Goal: Task Accomplishment & Management: Use online tool/utility

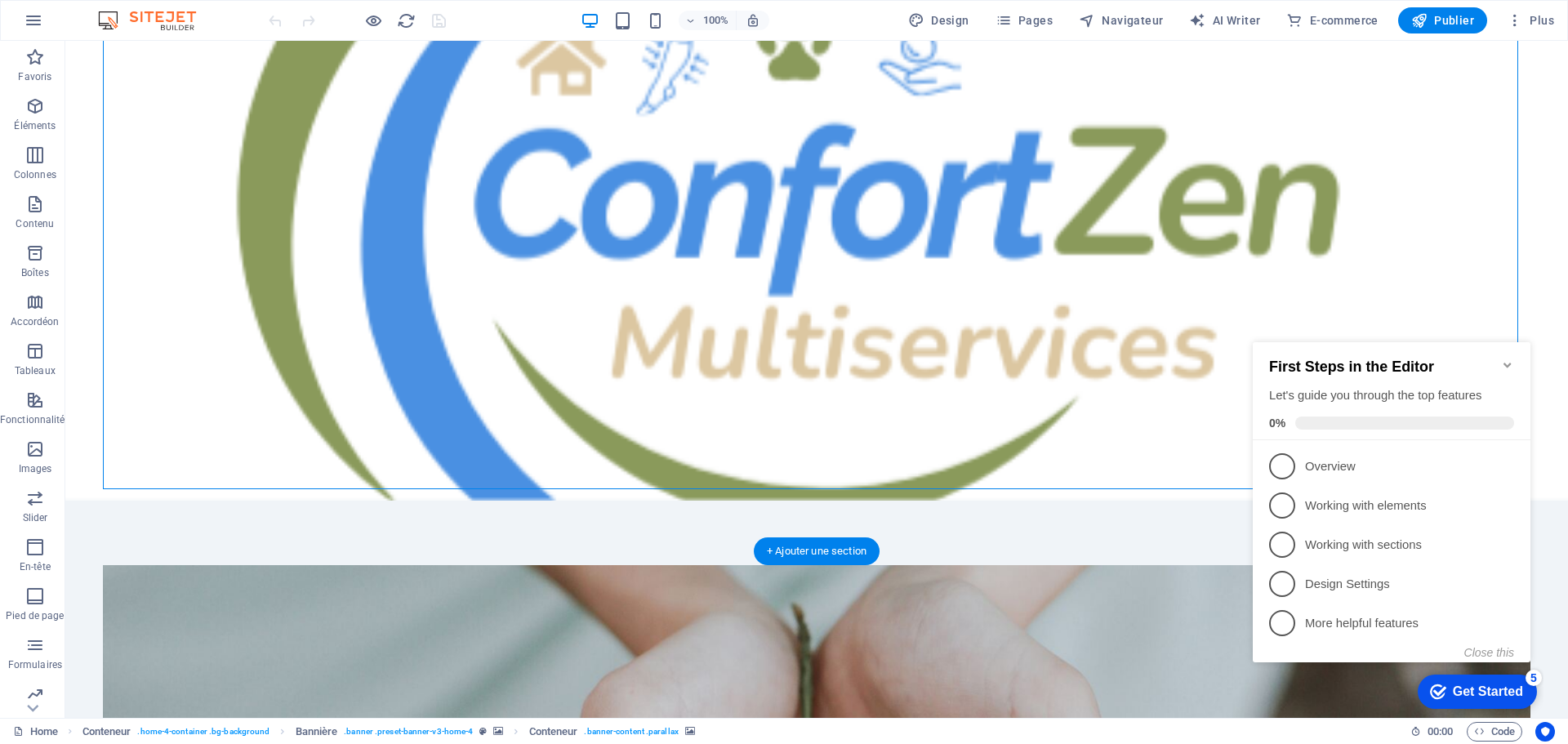
scroll to position [245, 0]
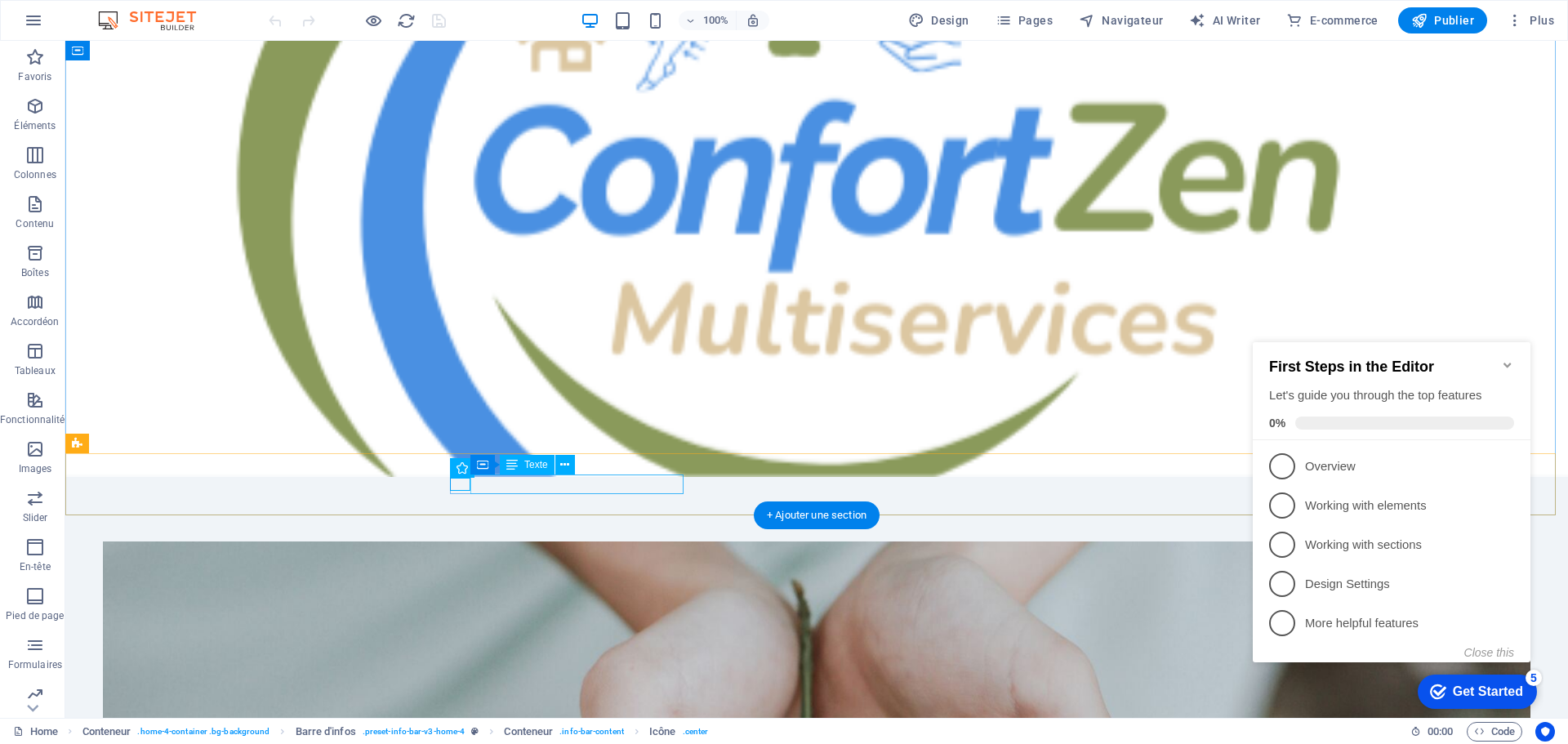
drag, startPoint x: 471, startPoint y: 483, endPoint x: 716, endPoint y: 490, distance: 245.1
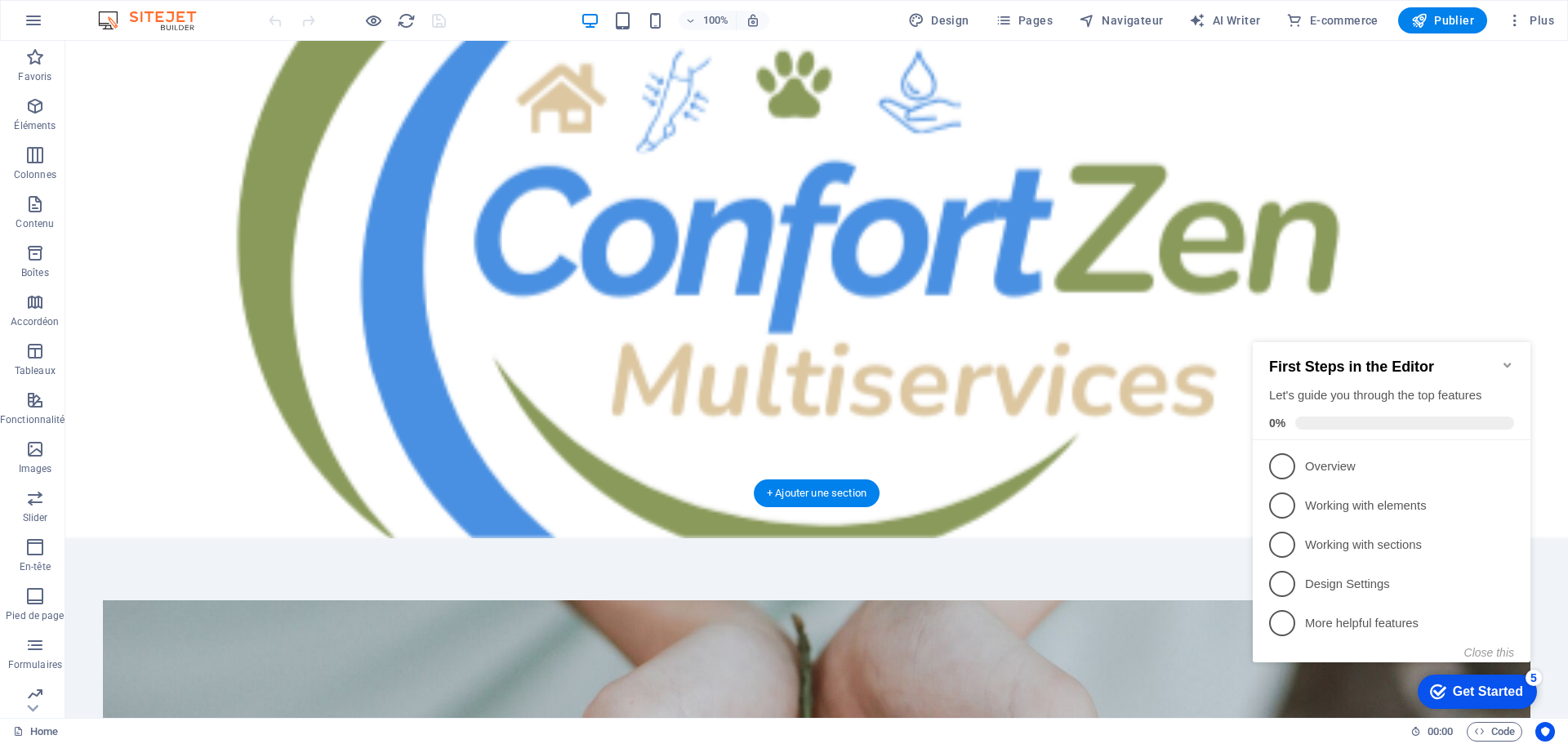
scroll to position [265, 0]
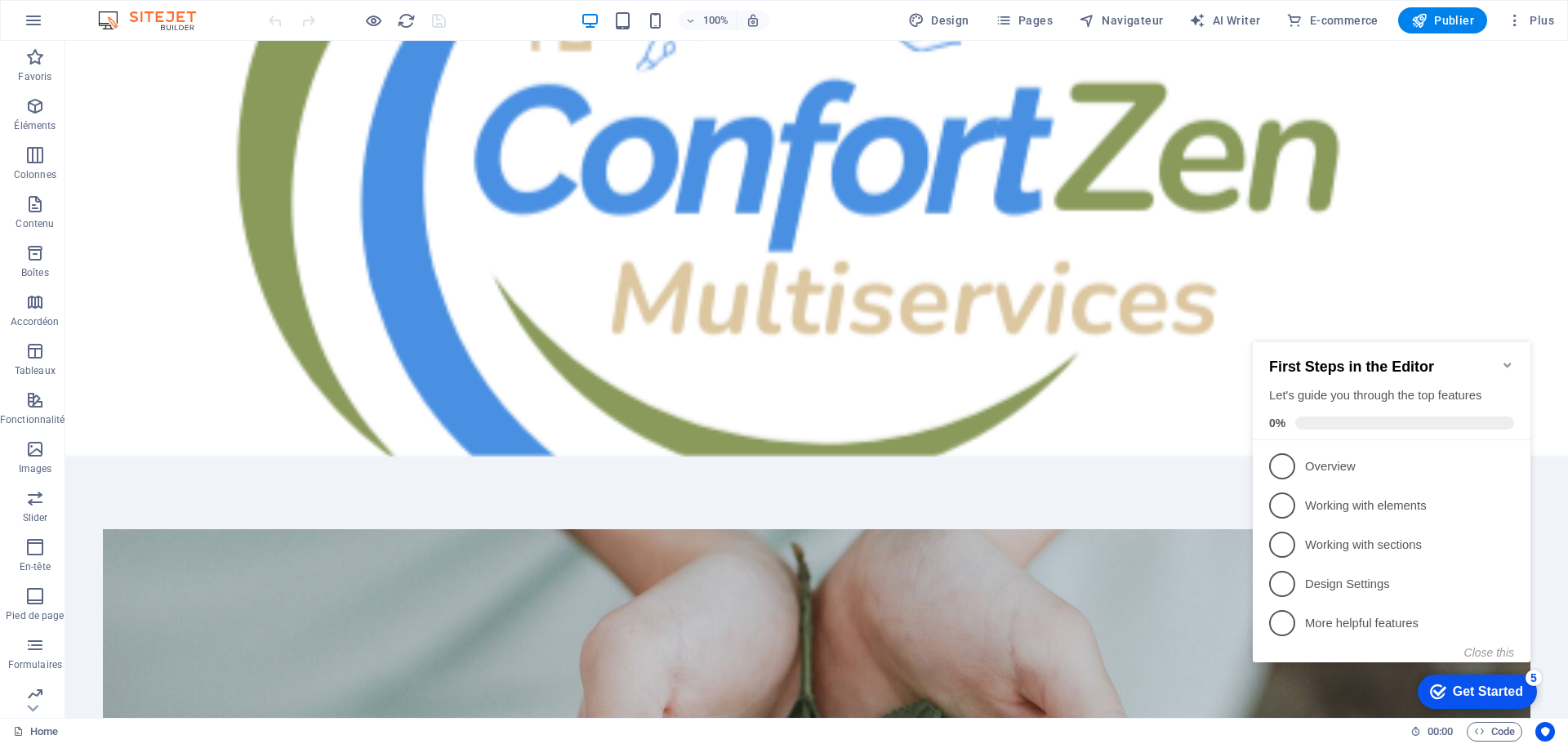
click at [1510, 686] on div "Get Started" at bounding box center [1488, 692] width 71 height 15
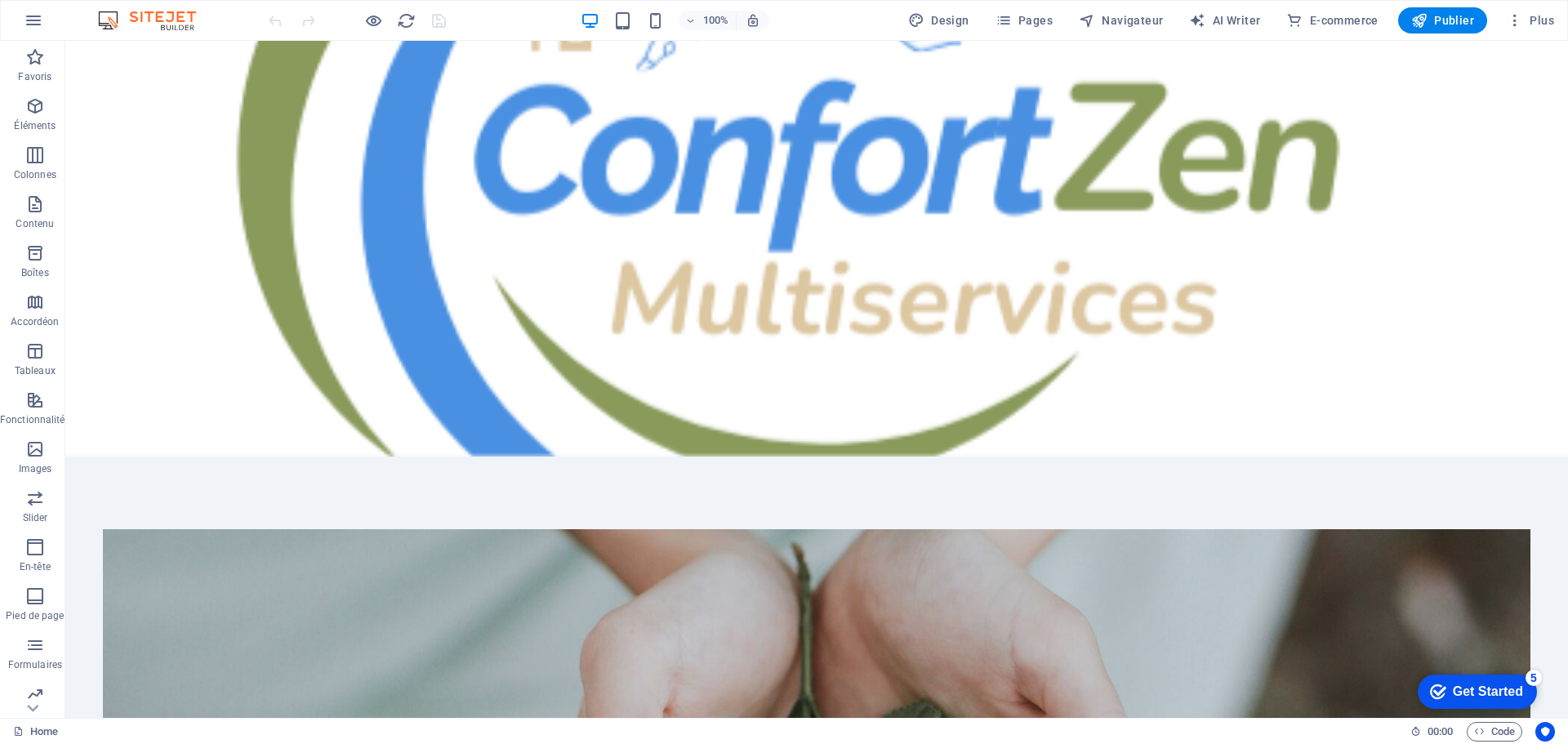
click at [1497, 686] on div "Get Started" at bounding box center [1488, 692] width 71 height 15
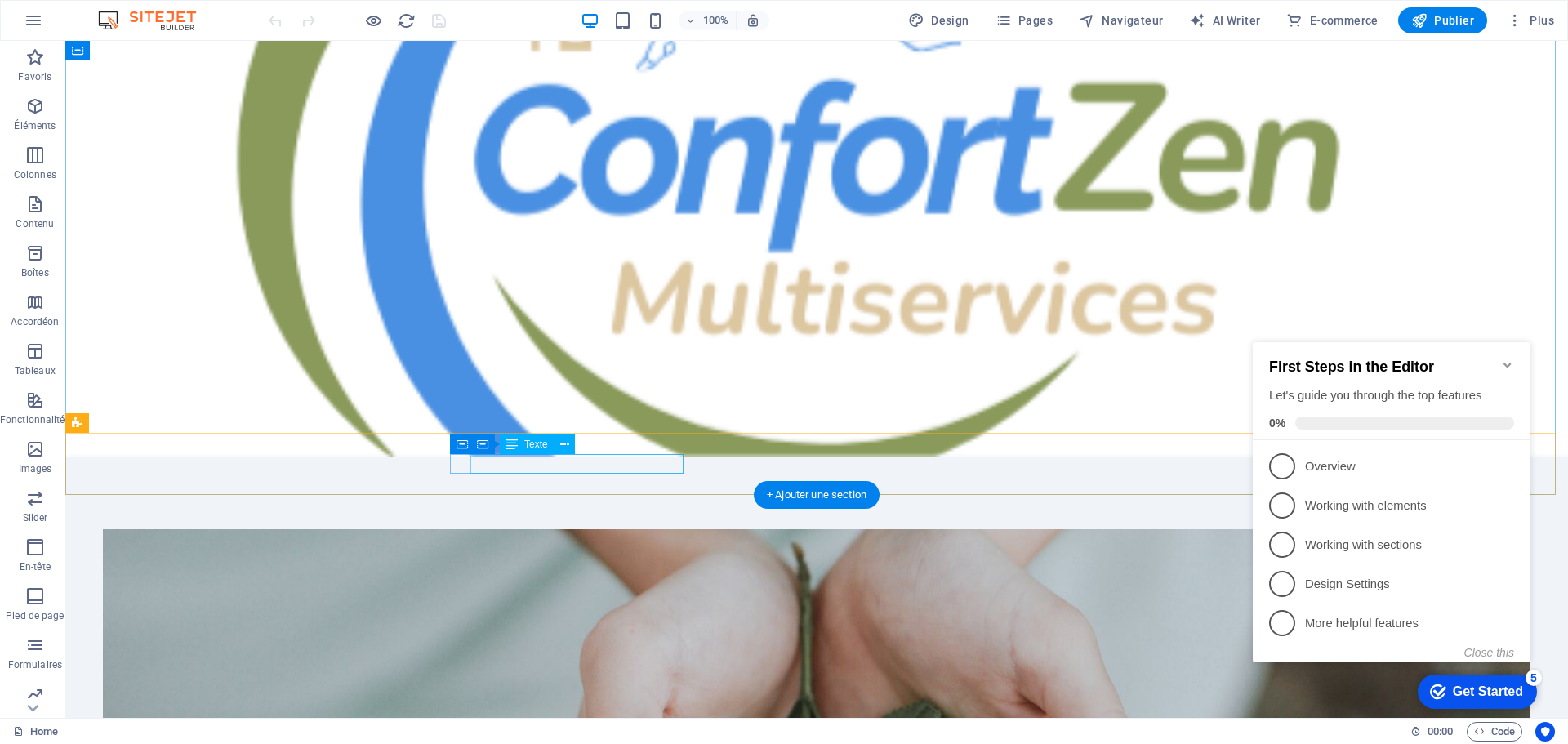
drag, startPoint x: 473, startPoint y: 462, endPoint x: 682, endPoint y: 470, distance: 209.2
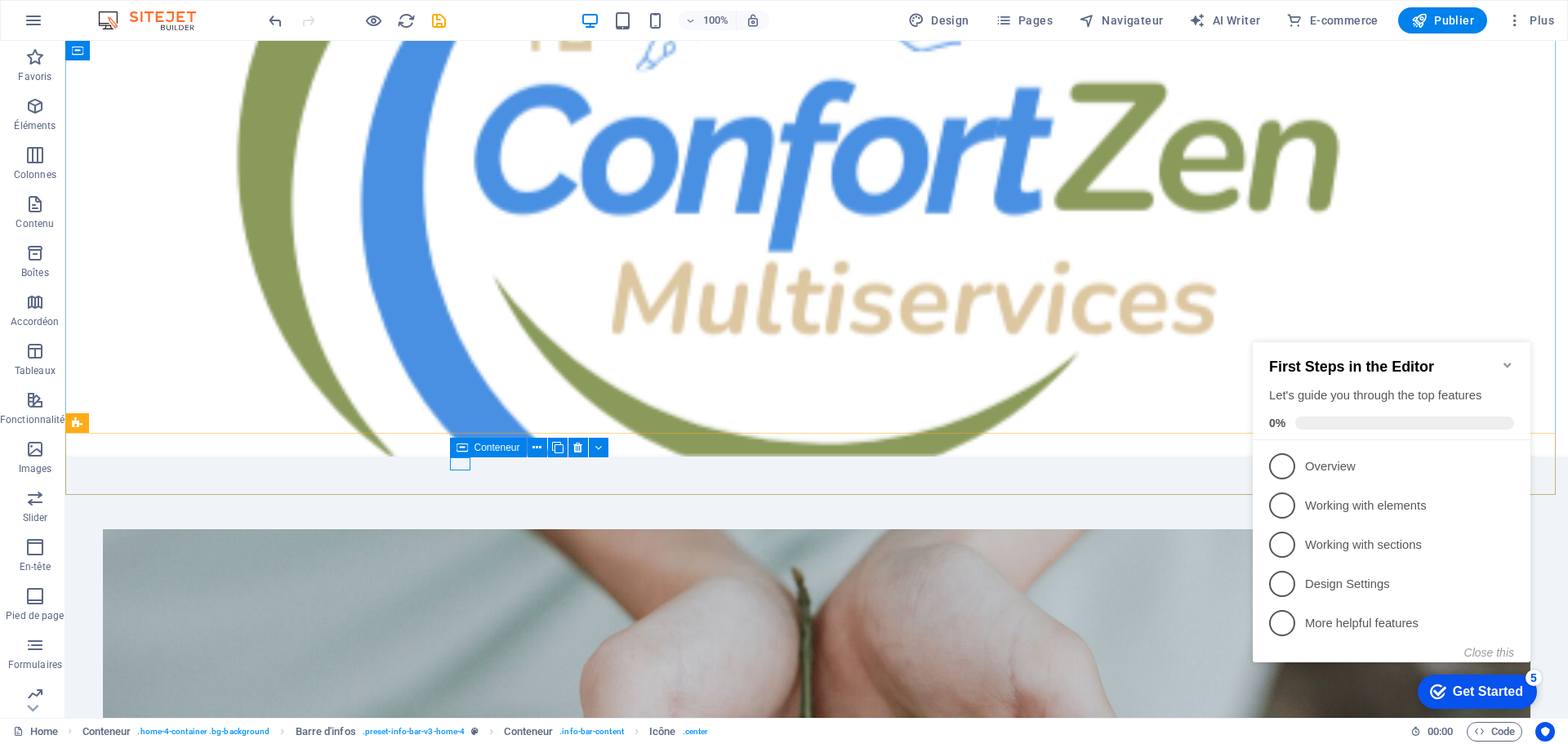
click at [496, 448] on span "Conteneur" at bounding box center [497, 447] width 46 height 10
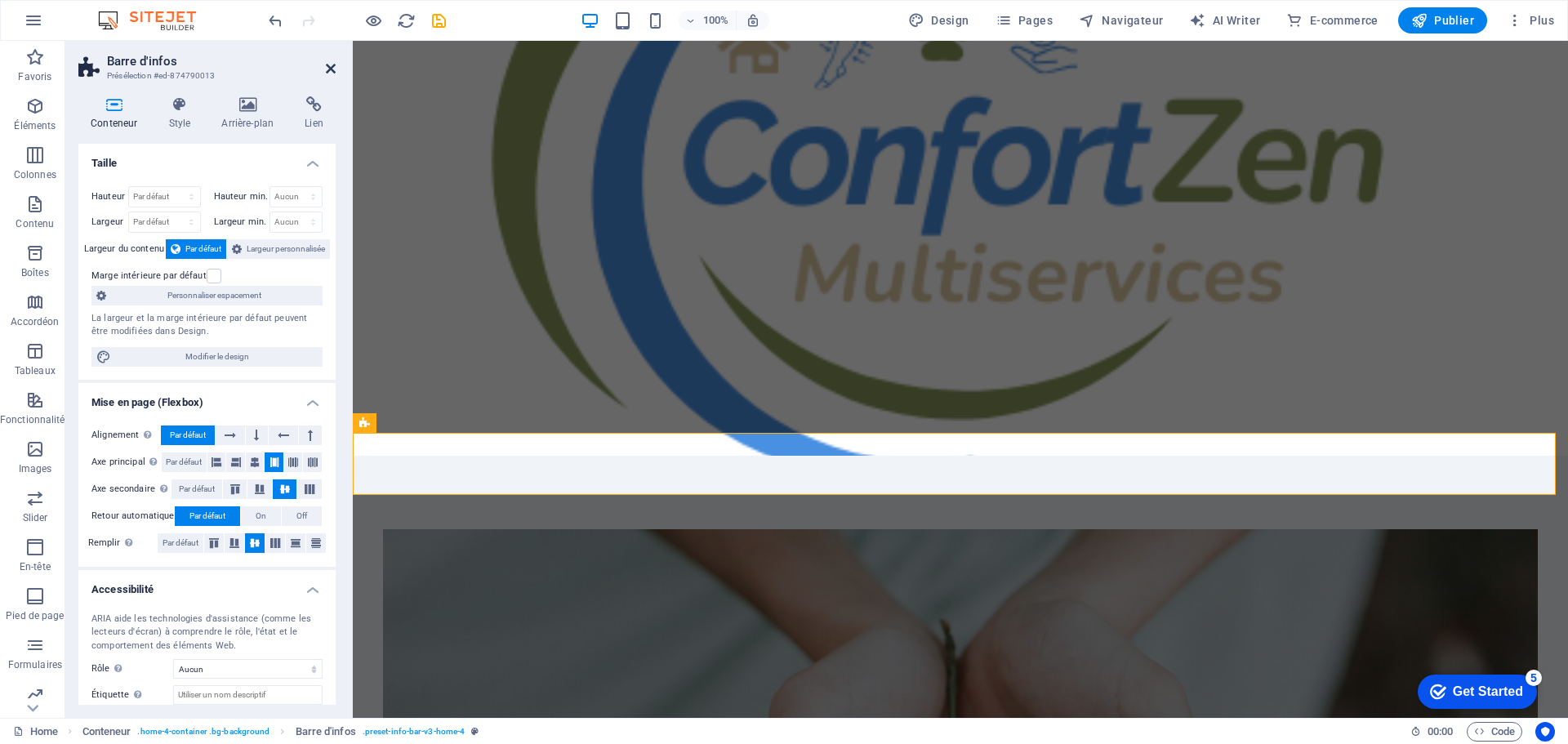
click at [331, 72] on icon at bounding box center [330, 68] width 10 height 13
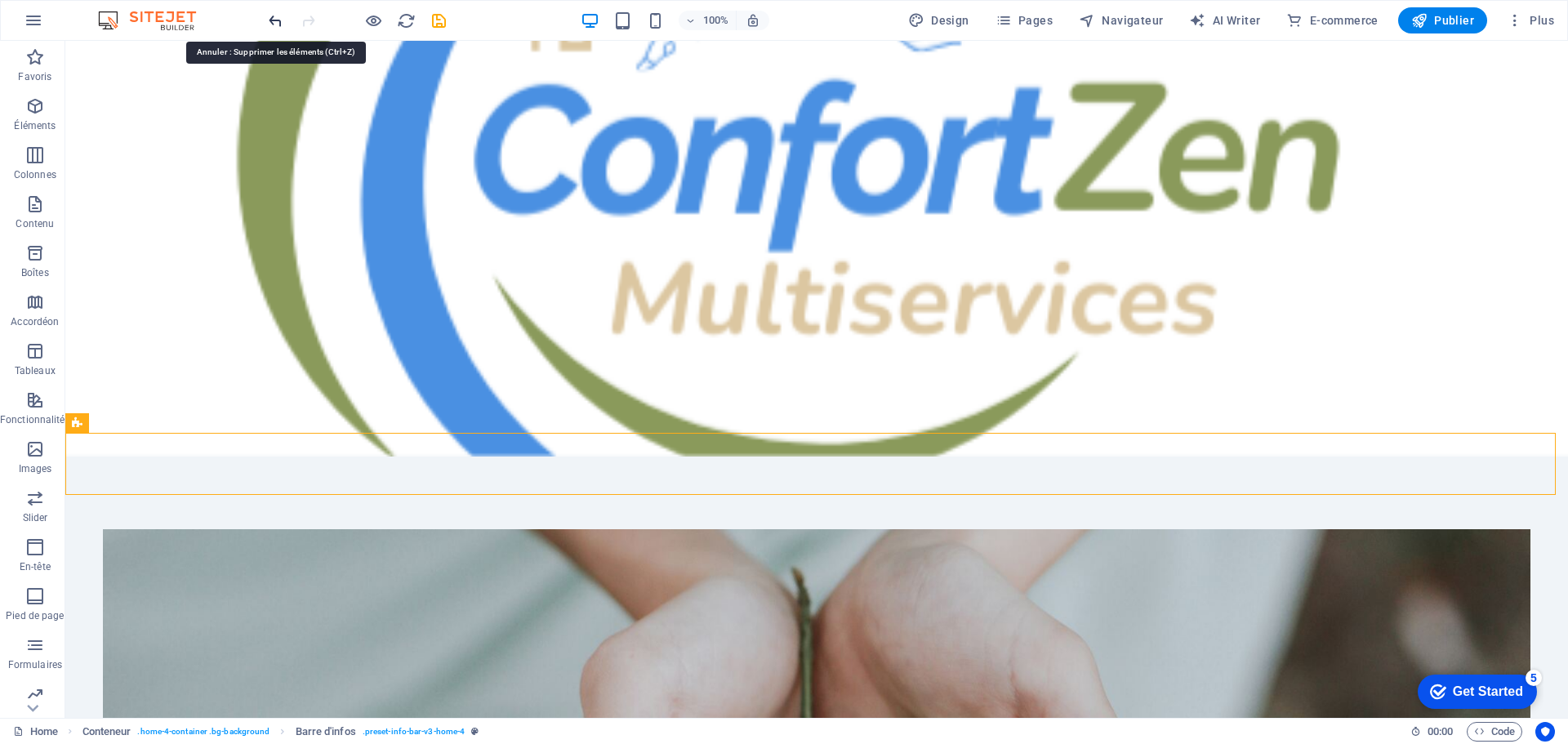
click at [273, 15] on icon "undo" at bounding box center [275, 20] width 19 height 19
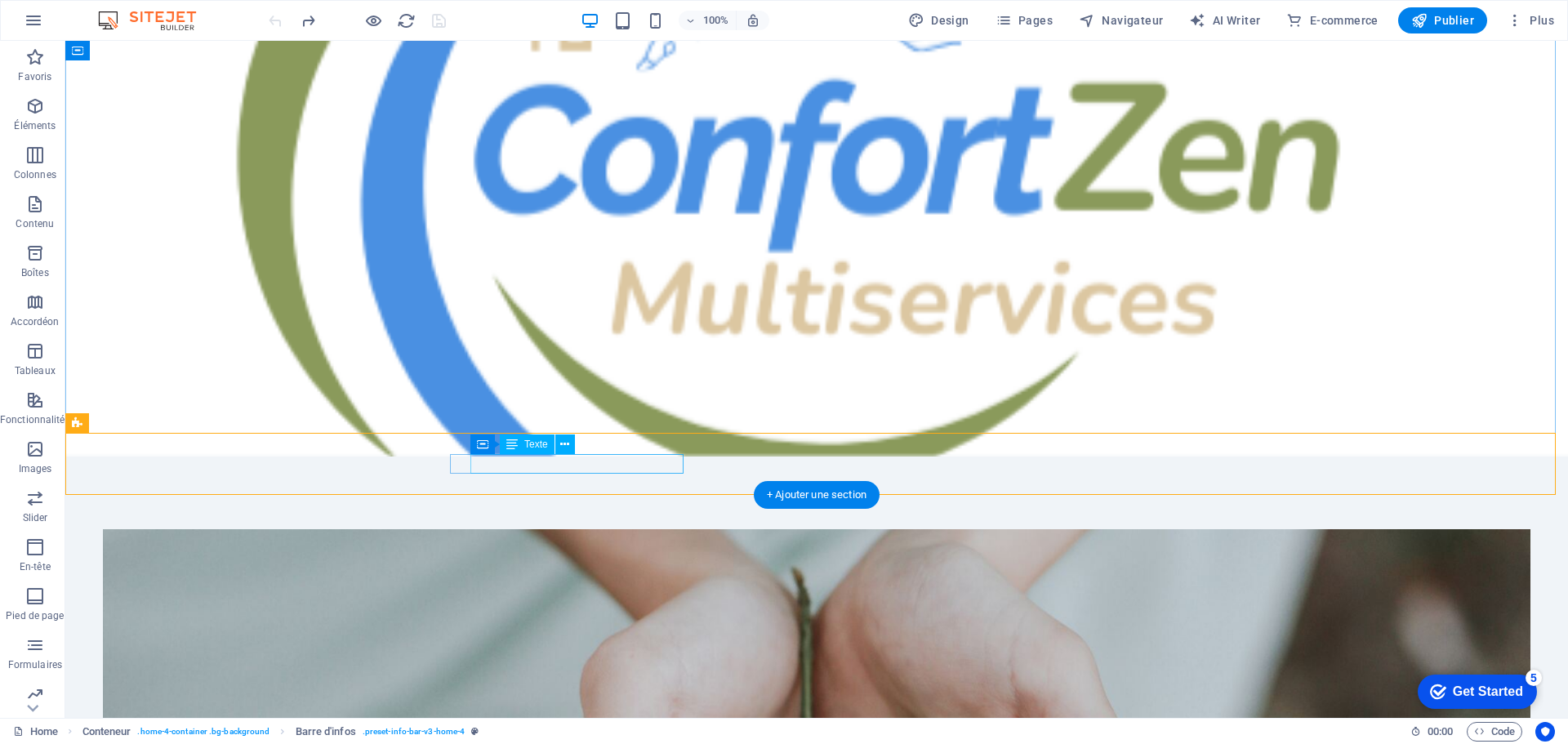
click at [561, 448] on icon at bounding box center [564, 444] width 9 height 17
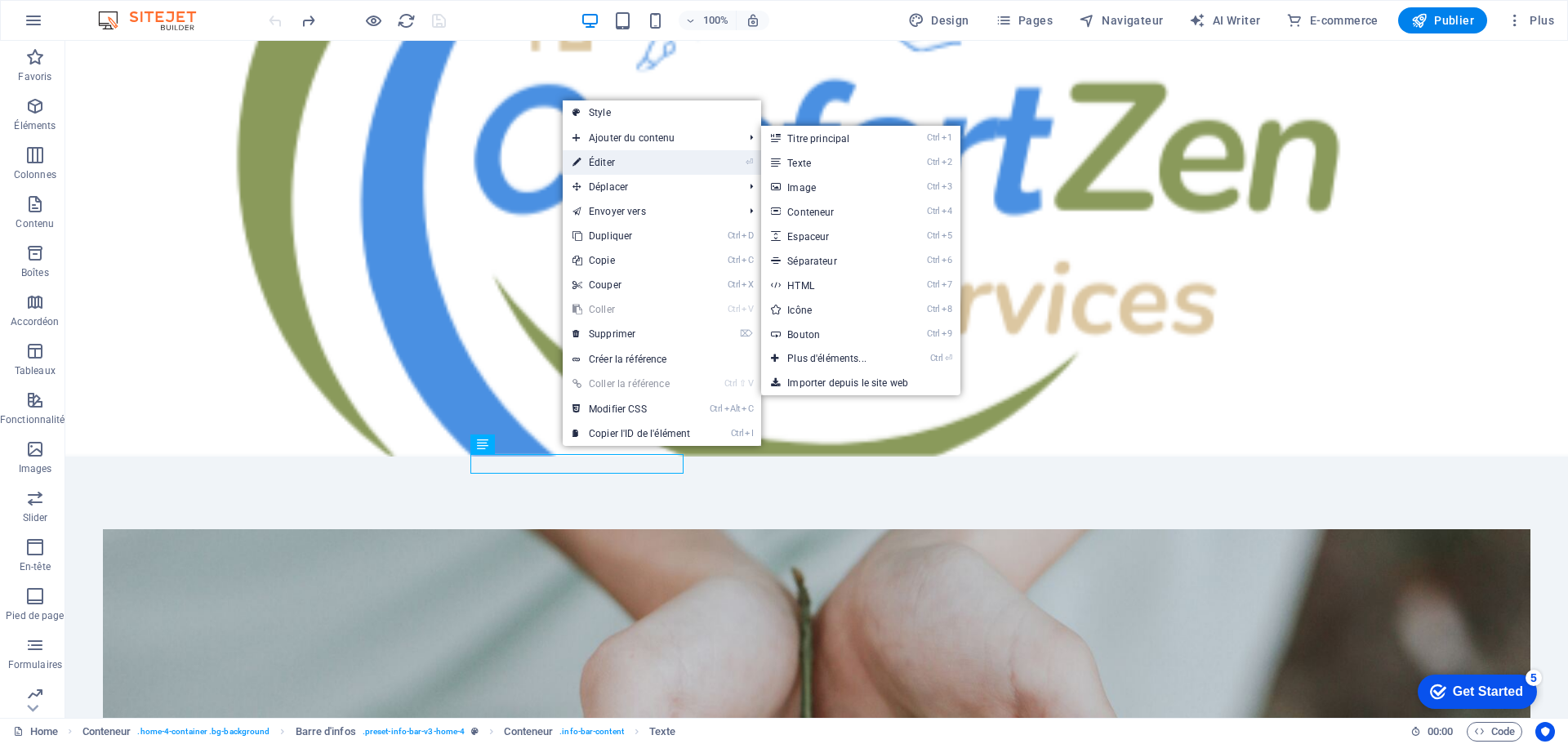
click at [595, 163] on link "⏎ Éditer" at bounding box center [631, 163] width 137 height 25
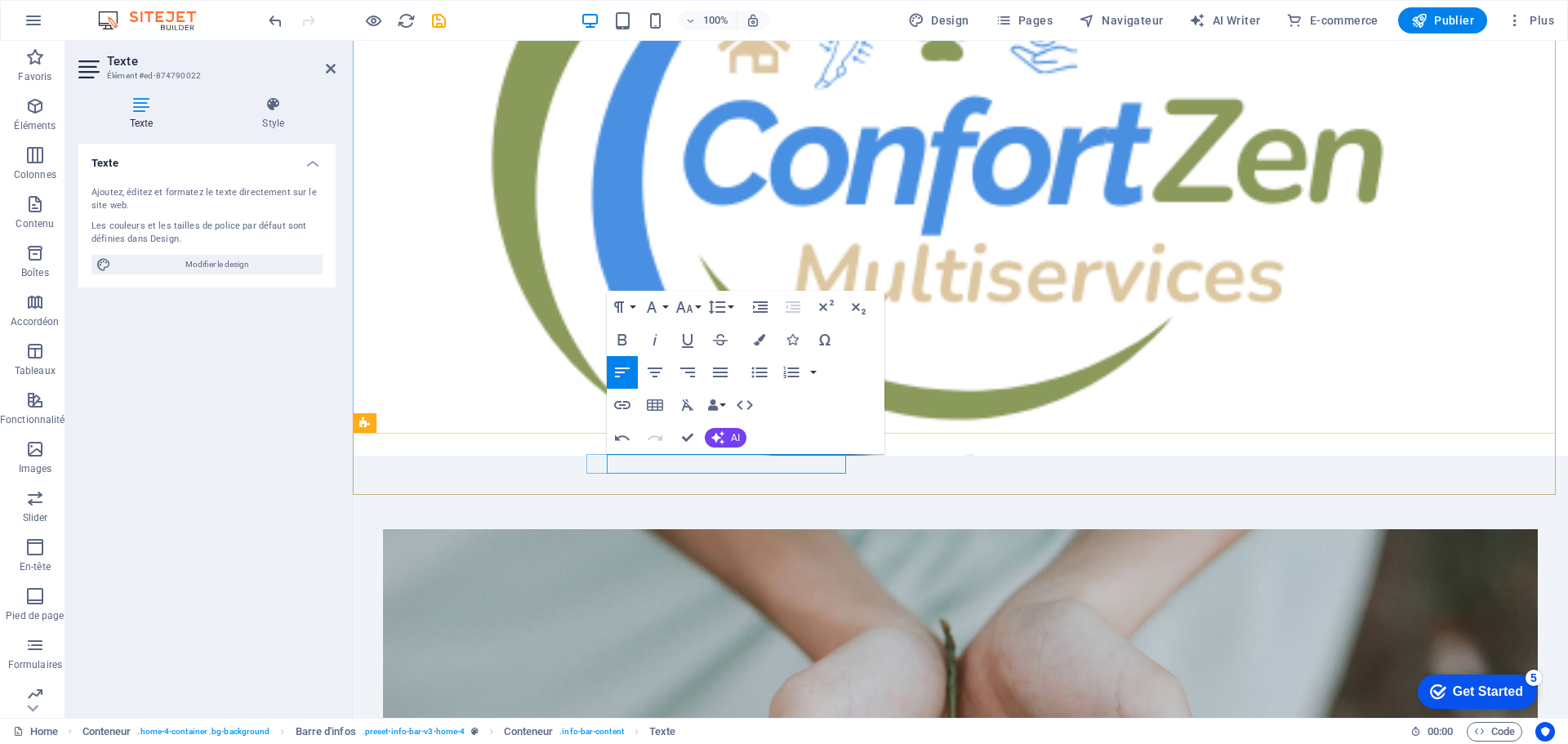
drag, startPoint x: 773, startPoint y: 465, endPoint x: 832, endPoint y: 471, distance: 59.3
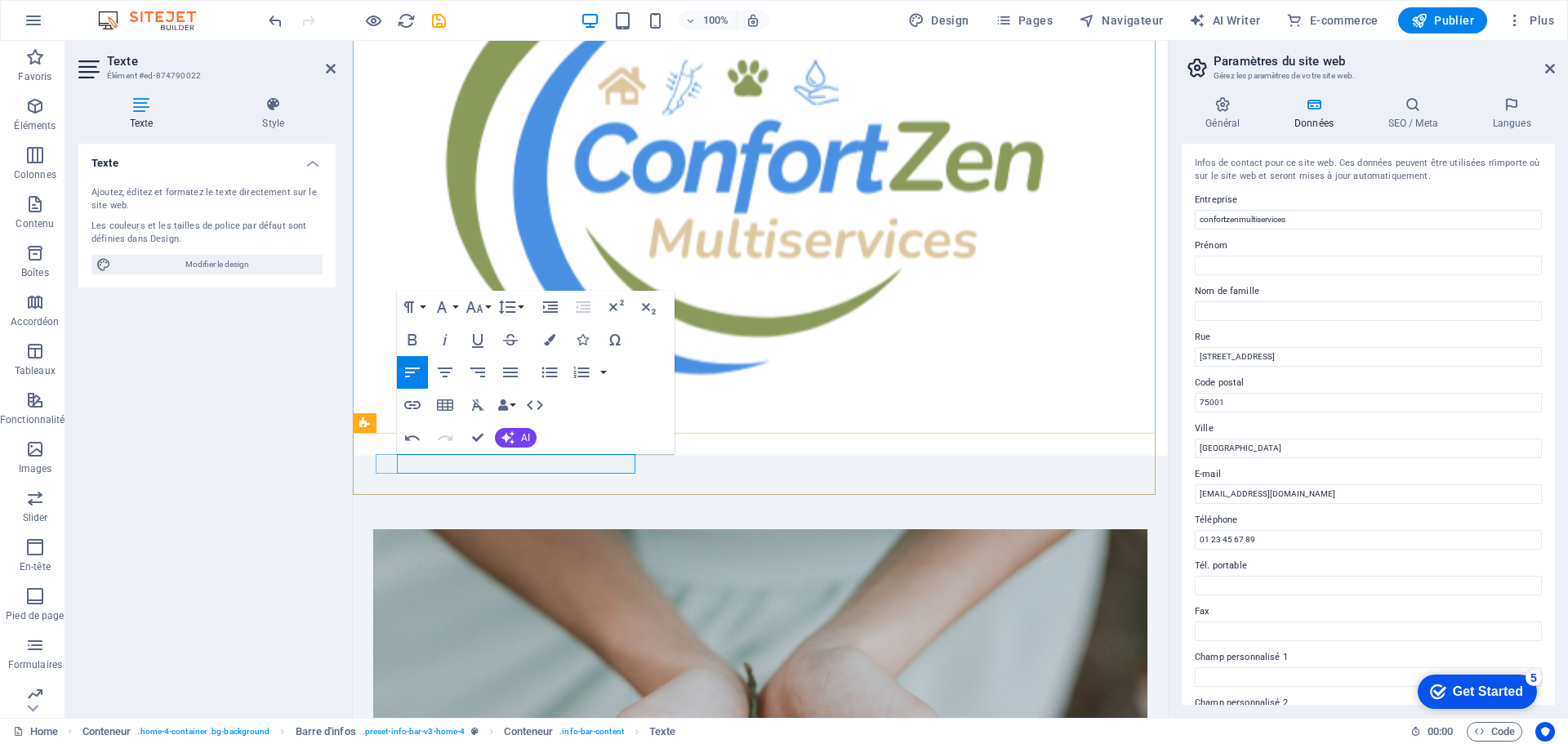
drag, startPoint x: 590, startPoint y: 462, endPoint x: 575, endPoint y: 463, distance: 15.0
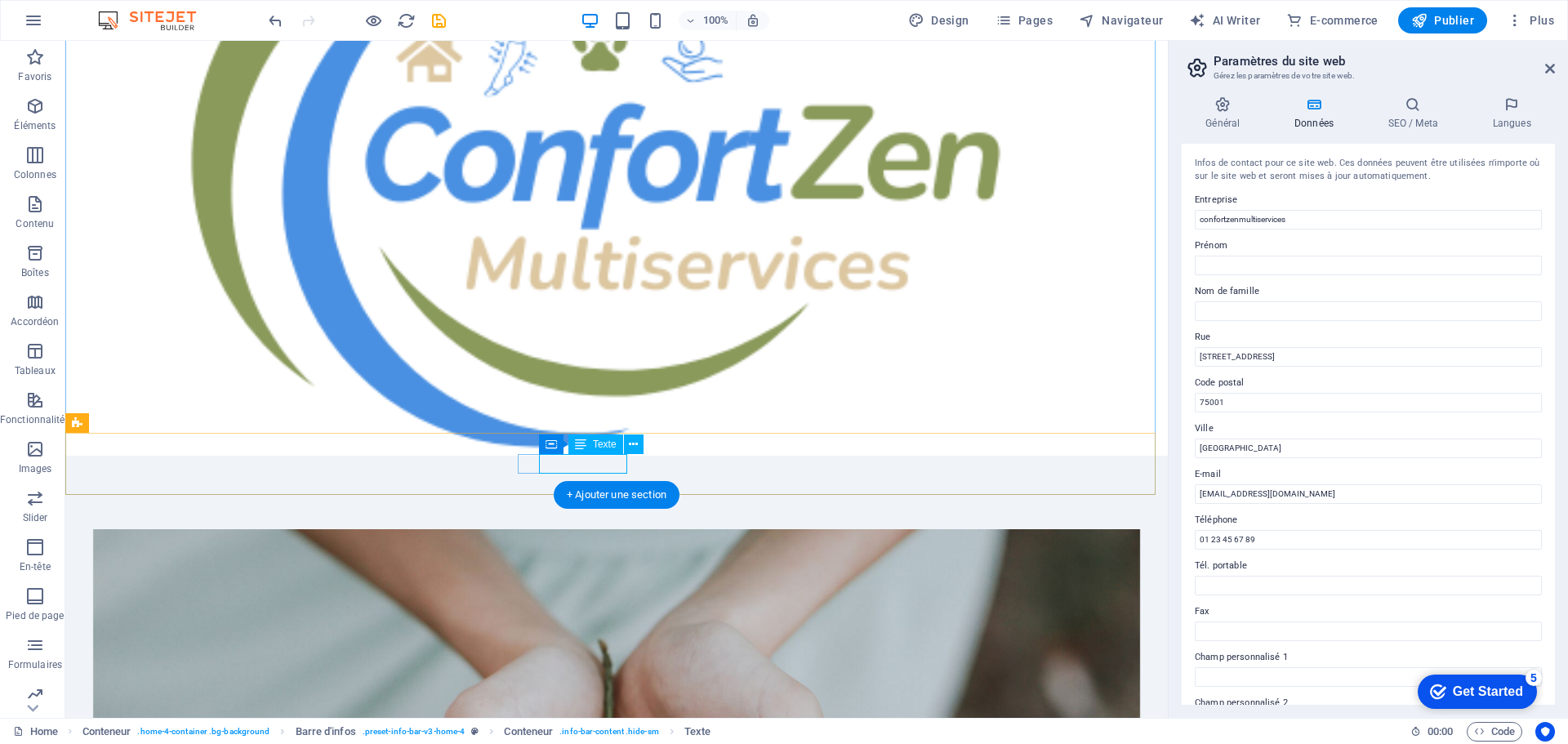
click at [629, 444] on icon at bounding box center [633, 444] width 9 height 17
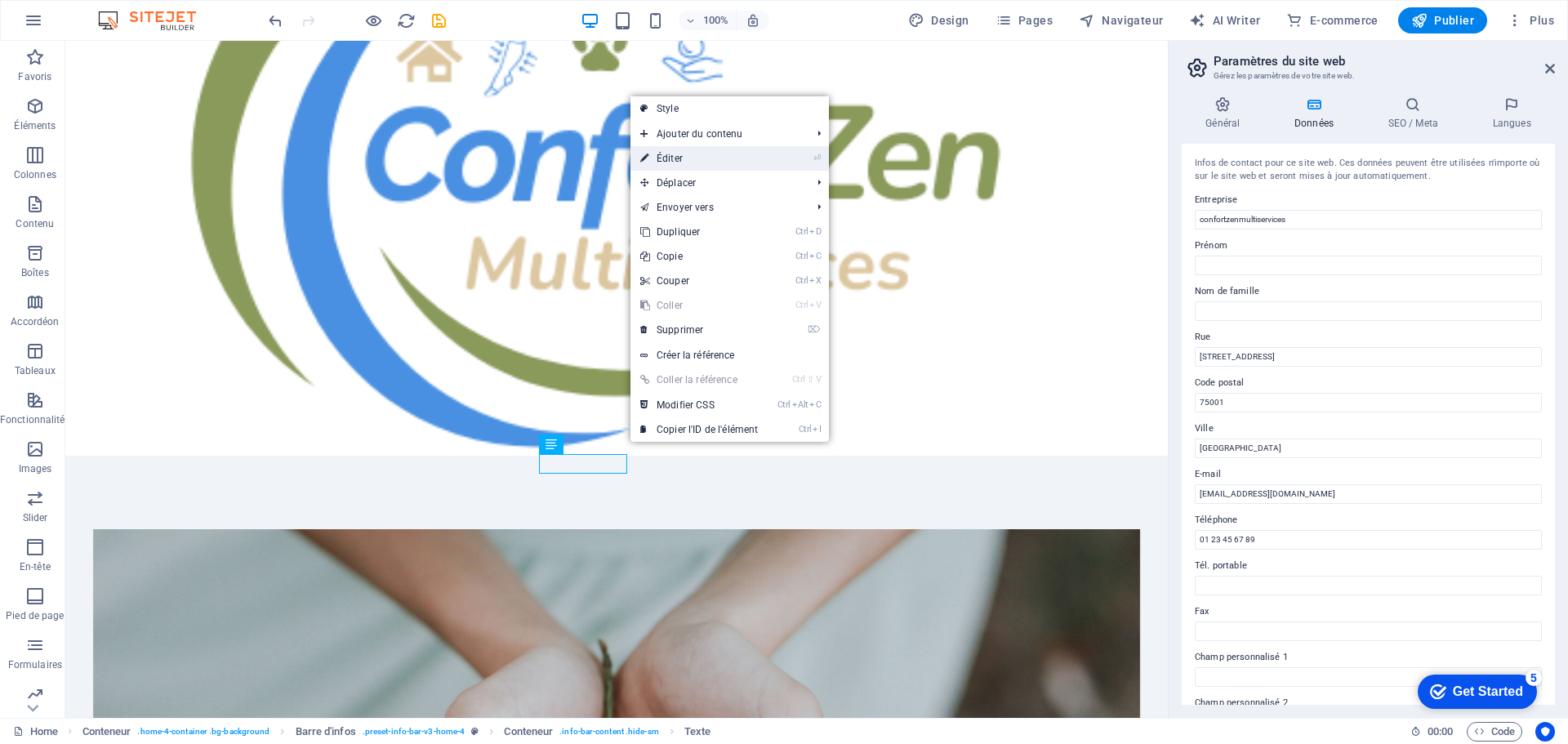
click at [669, 153] on link "⏎ Éditer" at bounding box center [699, 158] width 137 height 25
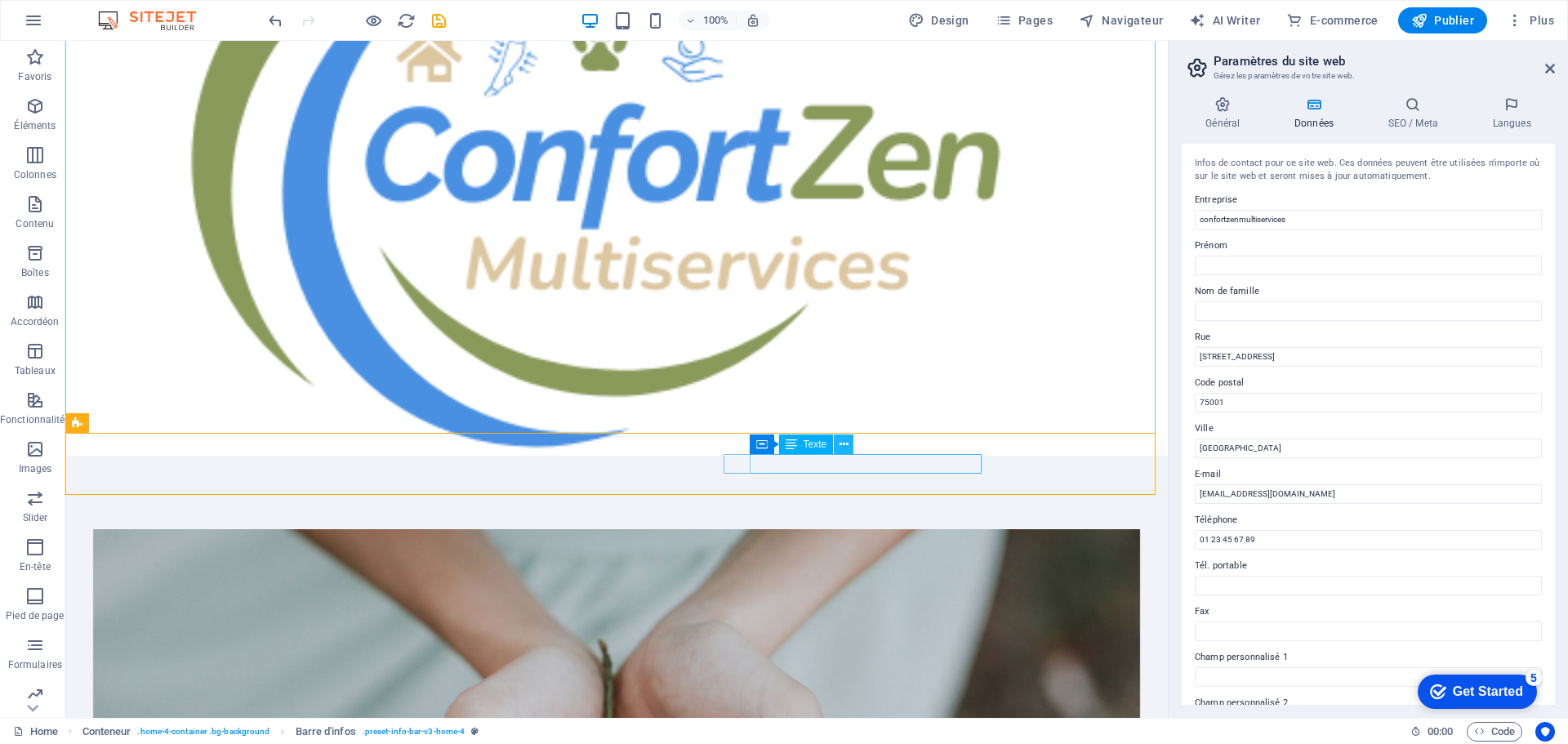
click at [844, 448] on icon at bounding box center [844, 444] width 9 height 17
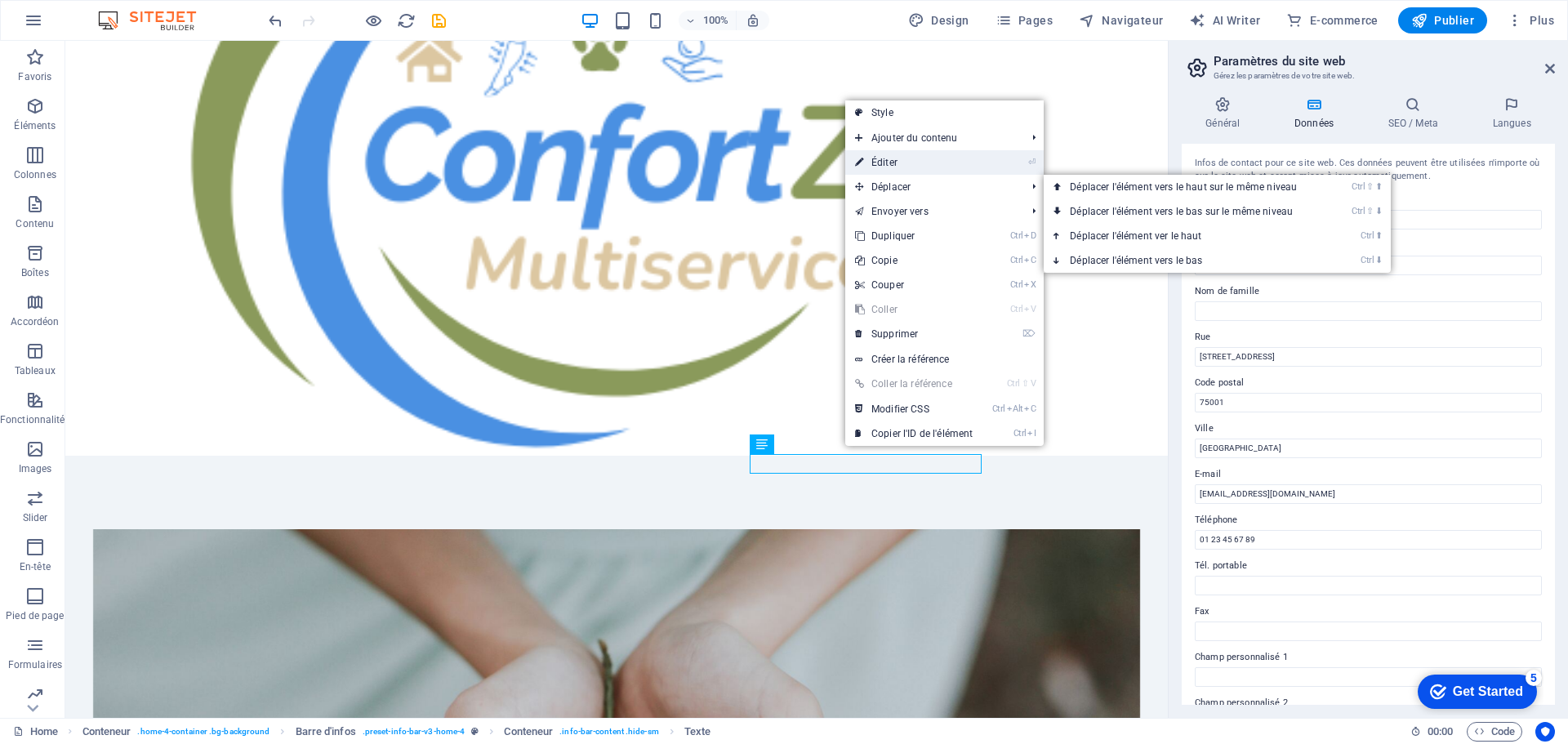
click at [892, 159] on link "⏎ Éditer" at bounding box center [913, 163] width 137 height 25
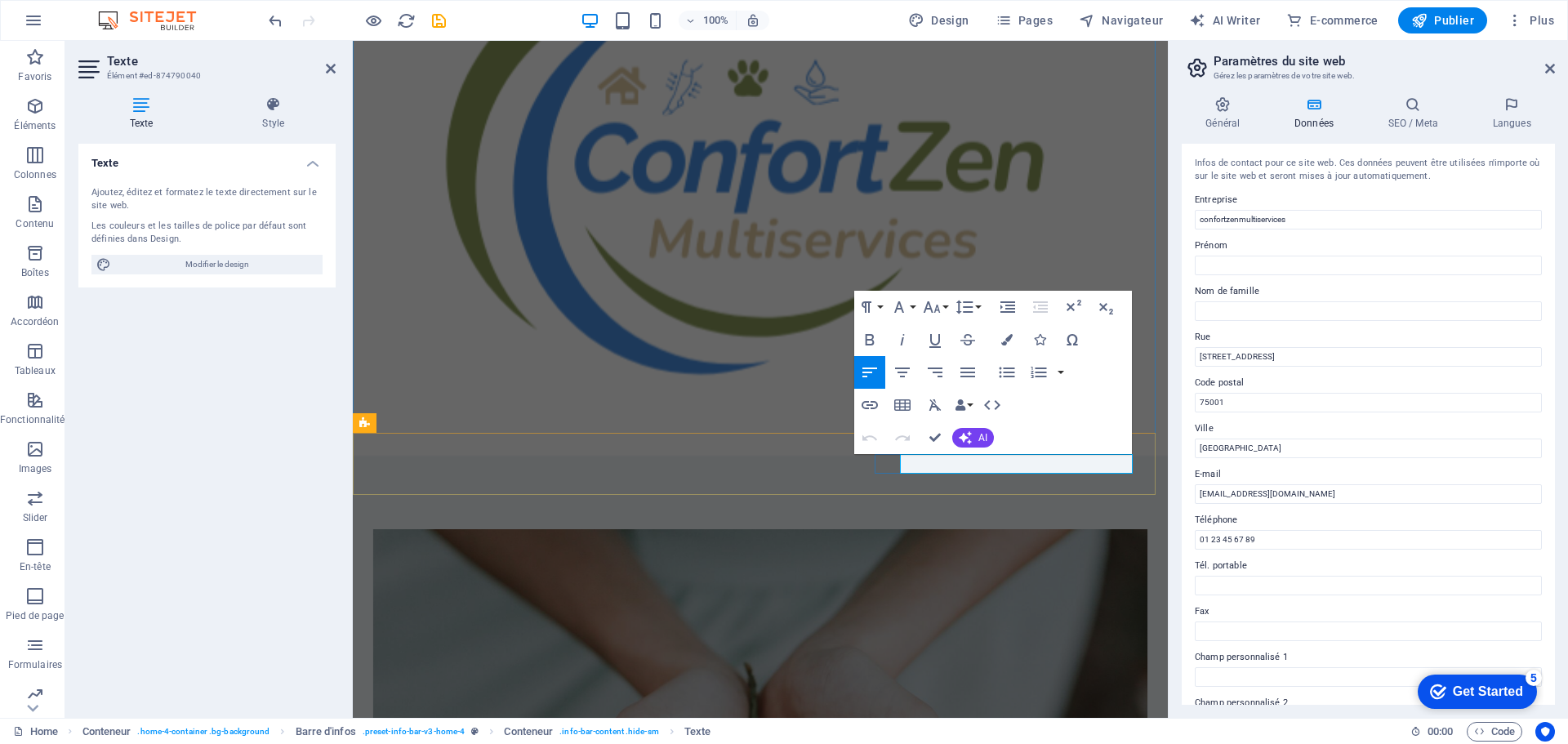
click at [1220, 262] on input "Prénom" at bounding box center [1367, 265] width 347 height 19
type input "[PERSON_NAME]"
click at [1217, 316] on input "Nom de famille" at bounding box center [1367, 311] width 347 height 19
type input "Pelletier"
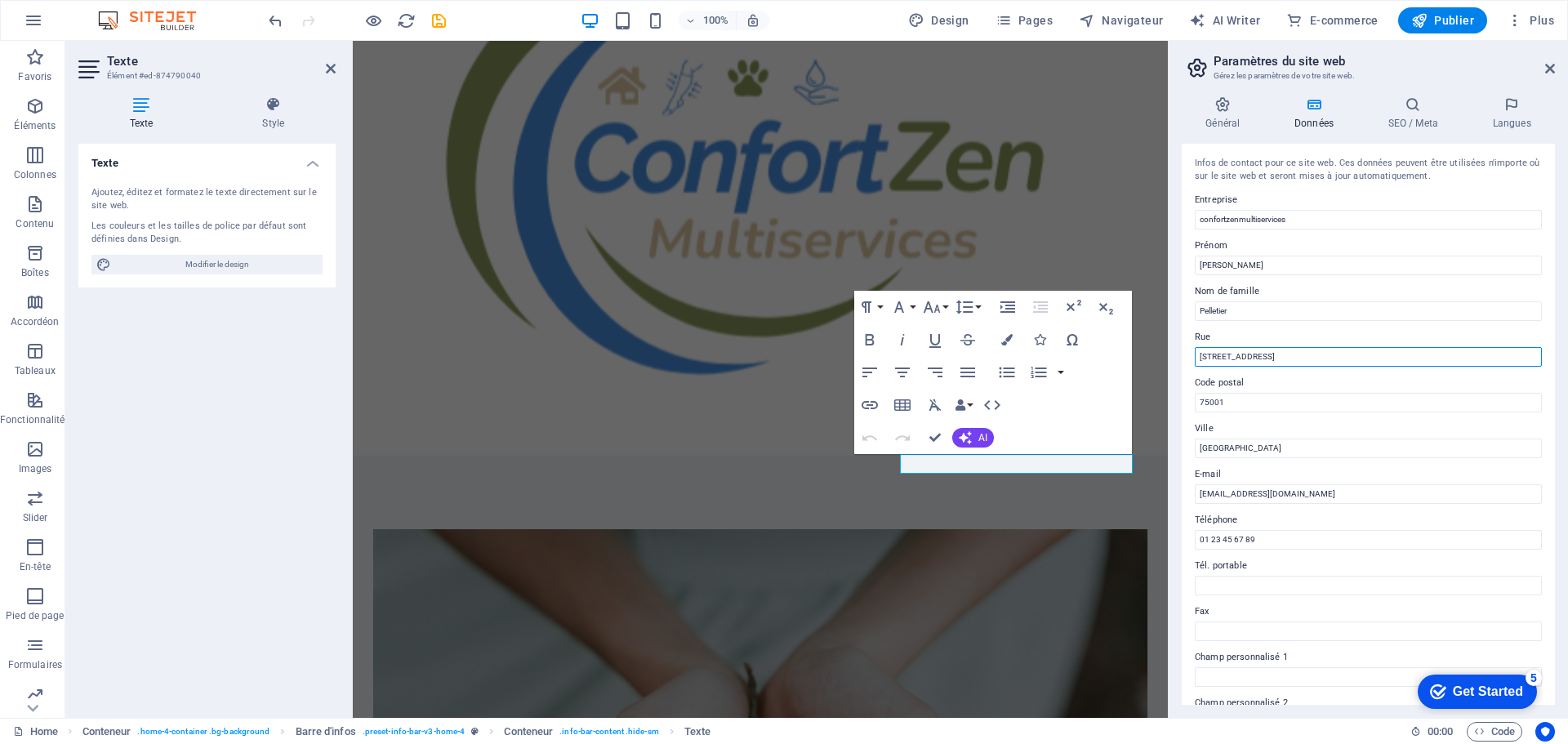
drag, startPoint x: 1201, startPoint y: 355, endPoint x: 1311, endPoint y: 362, distance: 110.2
click at [1311, 362] on input "[STREET_ADDRESS]" at bounding box center [1367, 357] width 347 height 19
type input "[STREET_ADDRESS]"
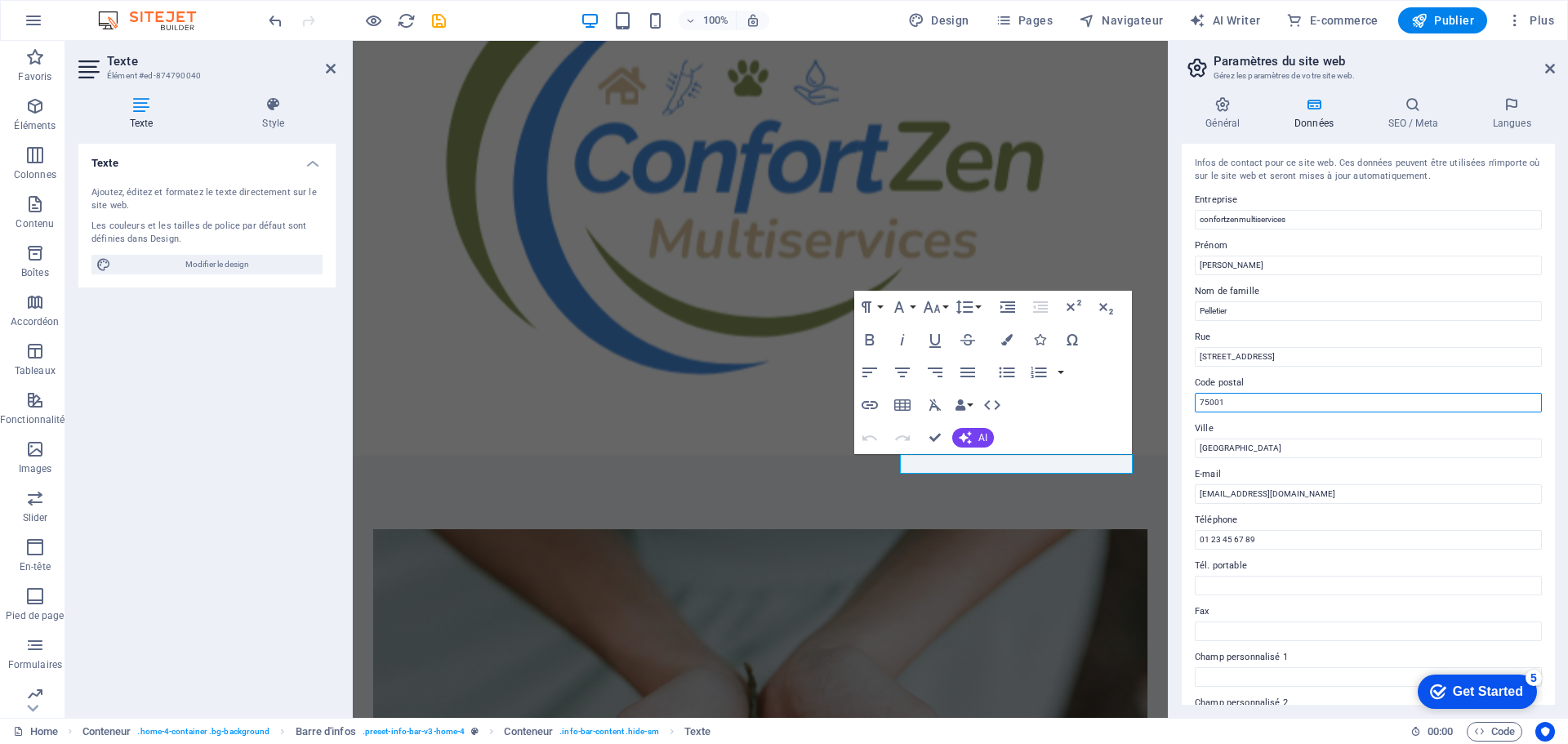
click at [1209, 399] on input "75001" at bounding box center [1367, 403] width 347 height 19
type input "7"
type input "J0X3G0"
click at [1219, 445] on input "[GEOGRAPHIC_DATA]" at bounding box center [1367, 448] width 347 height 19
type input "P"
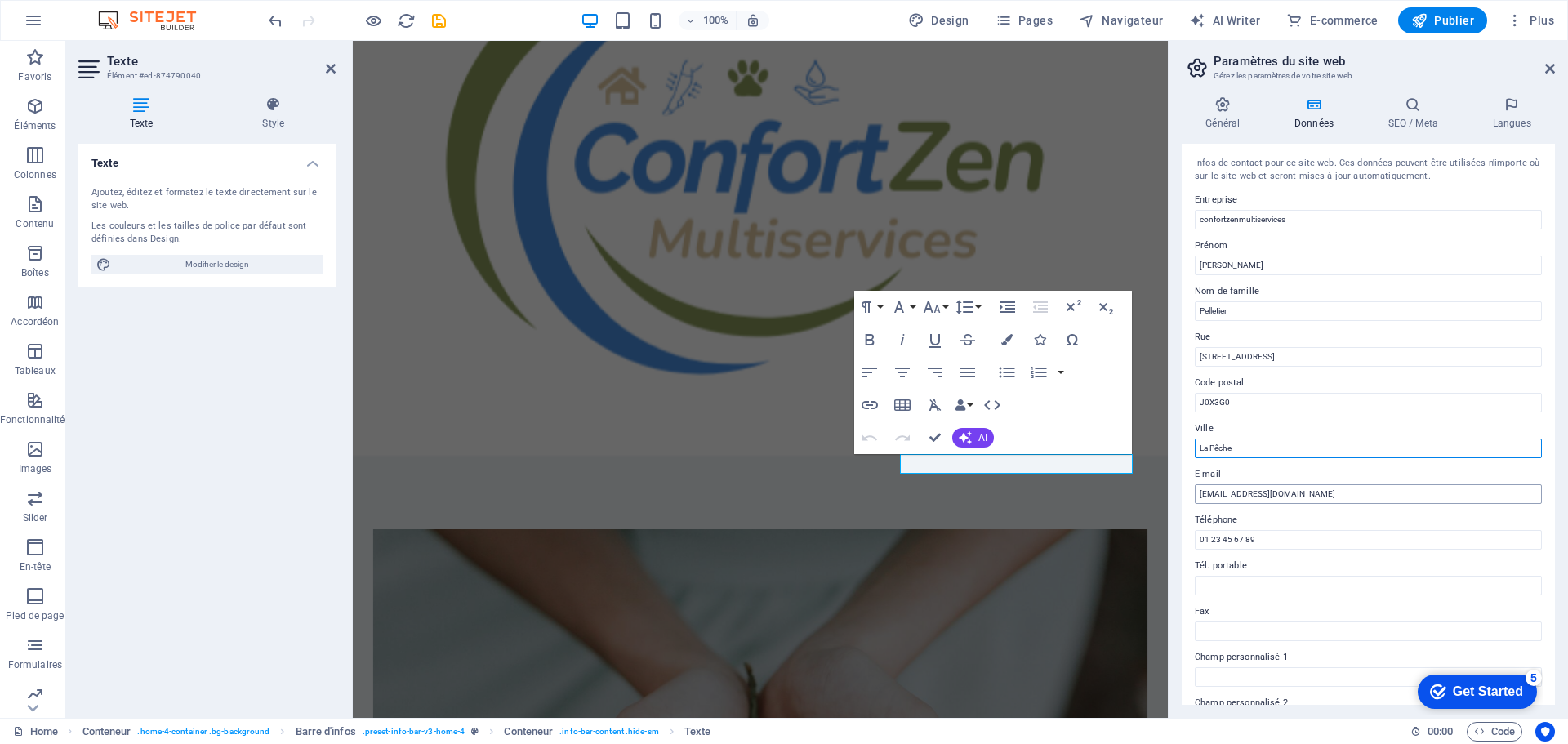
type input "La Pêche"
click at [1225, 490] on input "[EMAIL_ADDRESS][DOMAIN_NAME]" at bounding box center [1367, 494] width 347 height 19
type input "[PERSON_NAME][EMAIL_ADDRESS][DOMAIN_NAME]"
click at [1201, 545] on input "01 23 45 67 89" at bounding box center [1367, 540] width 347 height 19
drag, startPoint x: 1199, startPoint y: 545, endPoint x: 1295, endPoint y: 533, distance: 96.7
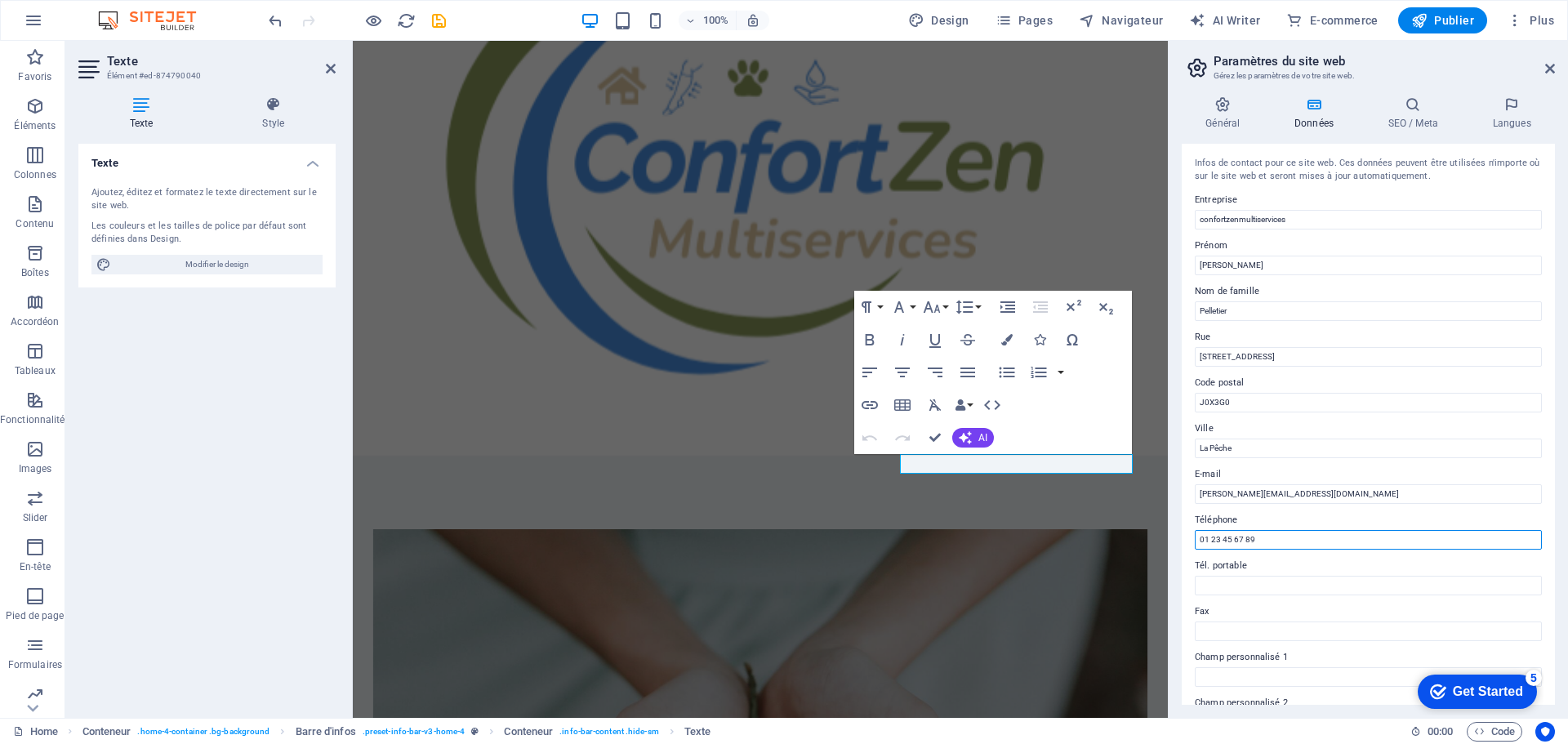
click at [1295, 533] on input "01 23 45 67 89" at bounding box center [1367, 540] width 347 height 19
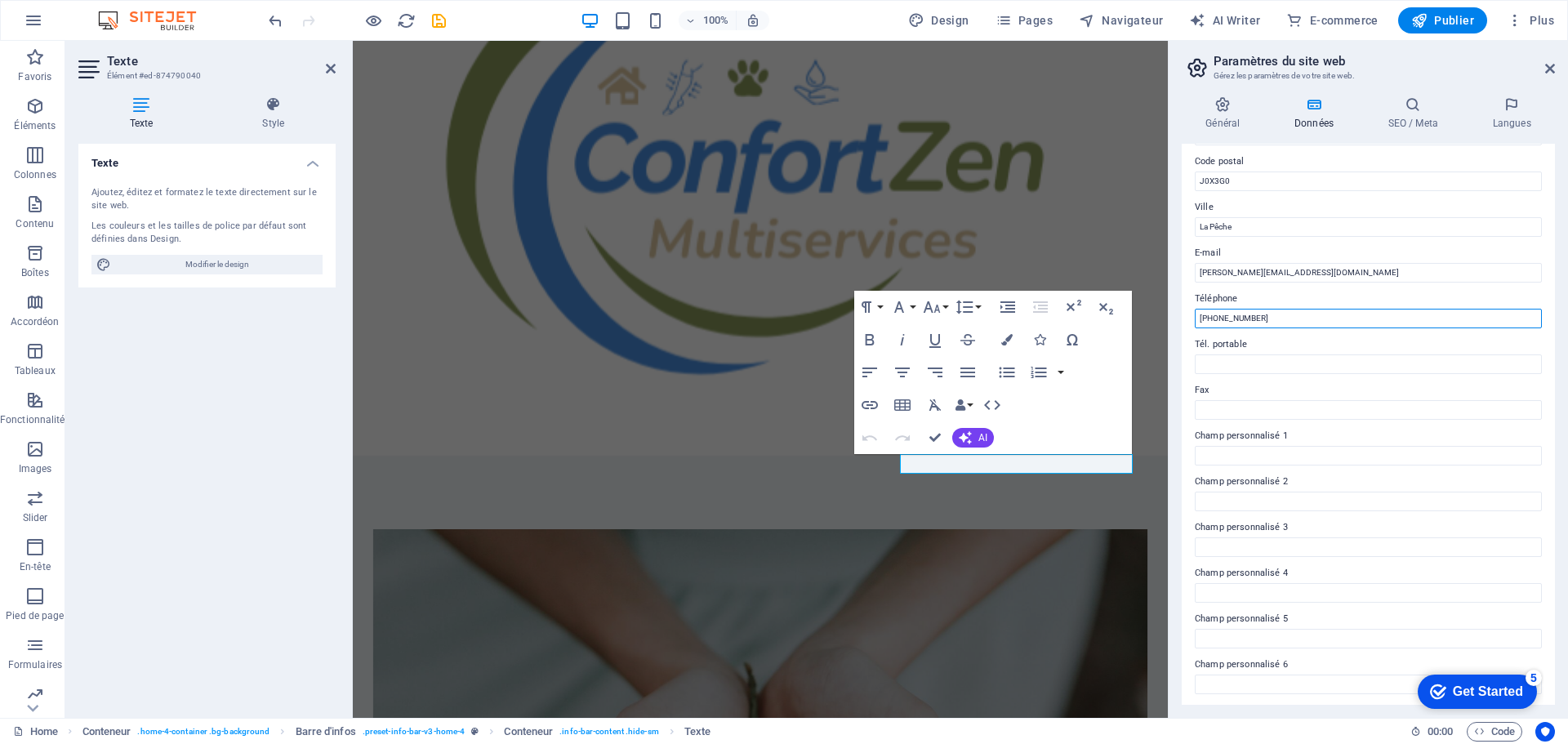
scroll to position [224, 0]
type input "[PHONE_NUMBER]"
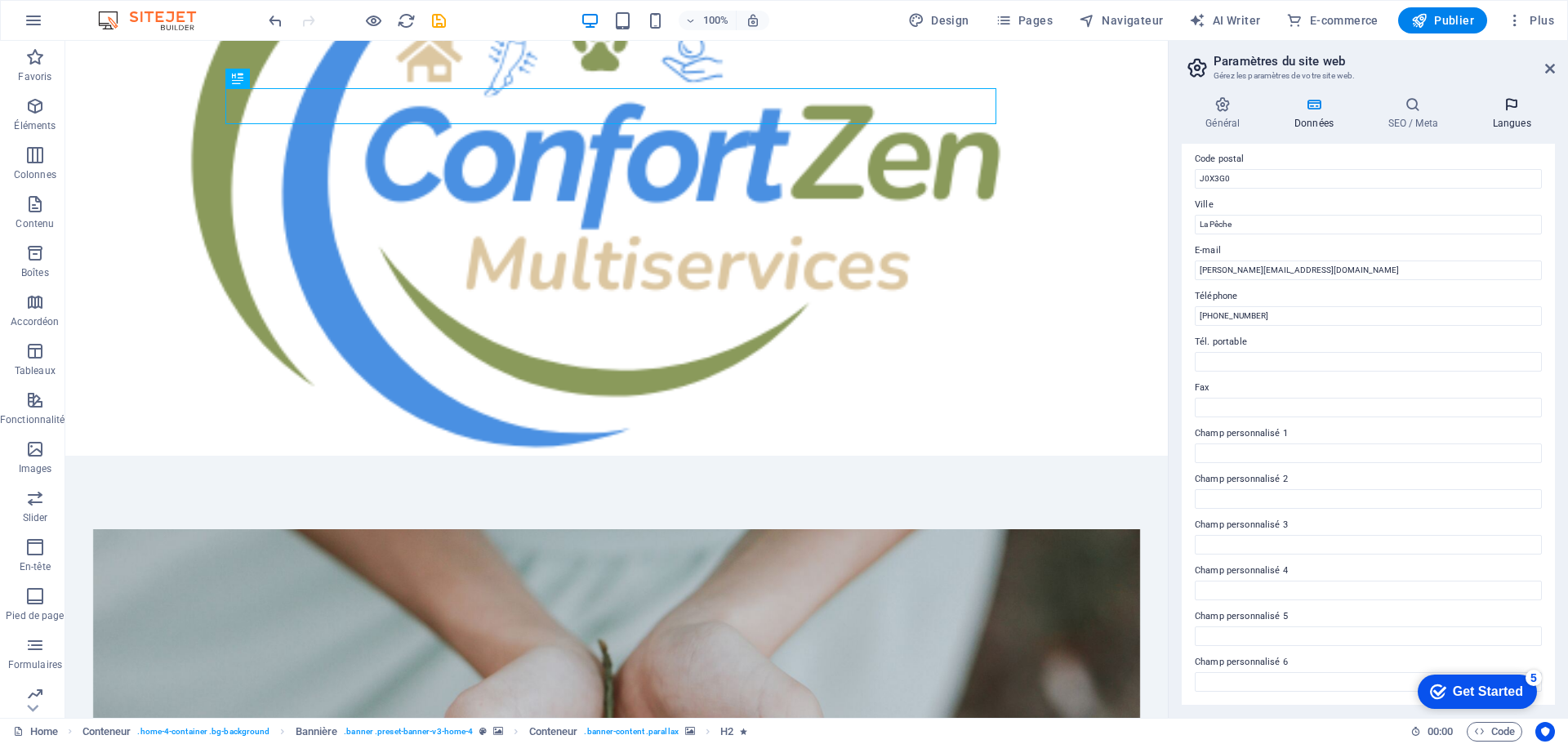
click at [1512, 109] on icon at bounding box center [1511, 104] width 87 height 16
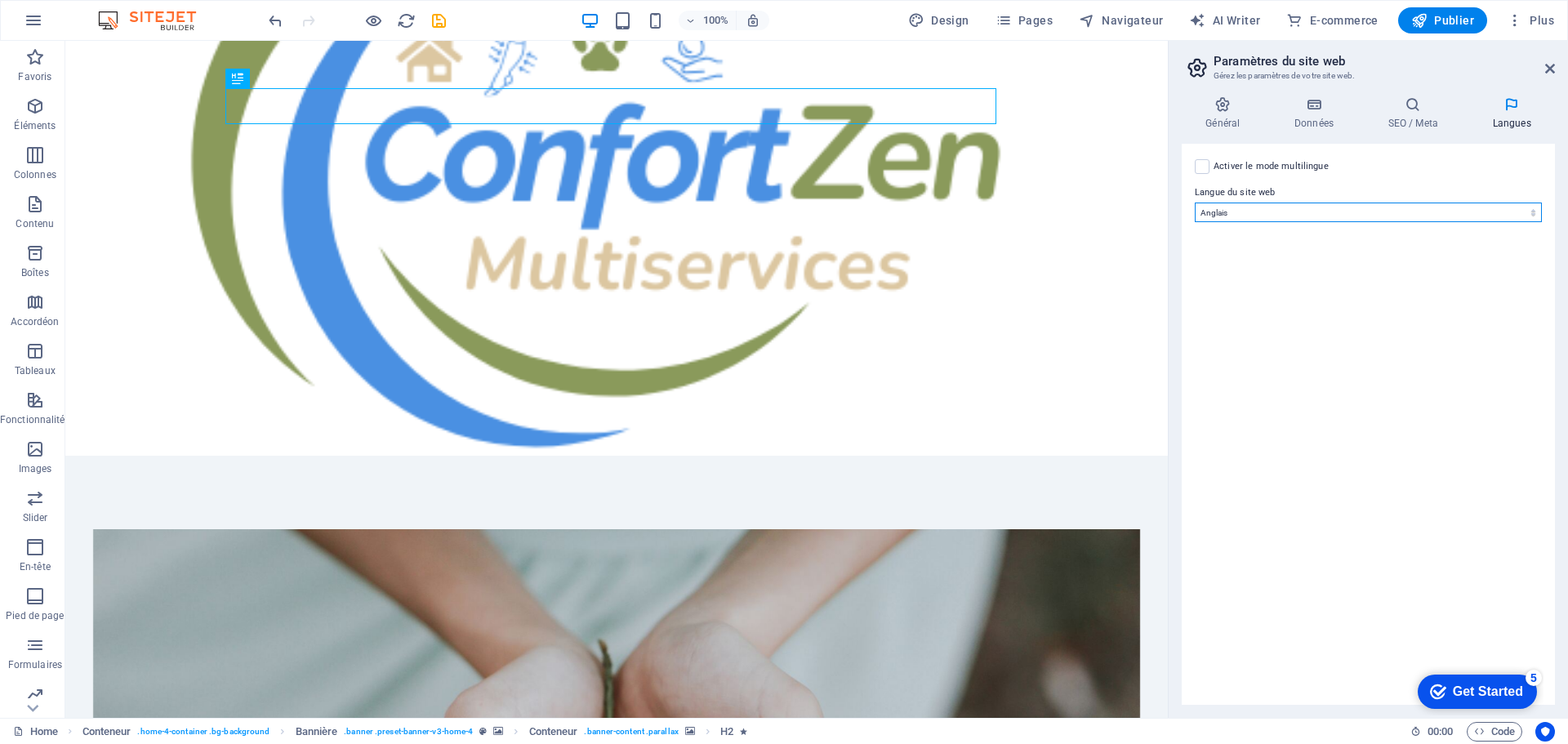
click at [1232, 209] on select "Abkhazian Afar Afrikaans Akan Albanais Allemand Amharic Anglais Arabe Aragonese…" at bounding box center [1367, 212] width 347 height 19
click at [1194, 202] on select "Abkhazian Afar Afrikaans Akan Albanais Allemand Amharic Anglais Arabe Aragonese…" at bounding box center [1367, 212] width 347 height 19
click at [1201, 162] on label at bounding box center [1201, 166] width 15 height 15
click at [0, 0] on input "Activer le mode multilingue Pour désactiver plusieurs langues, supprimez-les ju…" at bounding box center [0, 0] width 0 height 0
select select
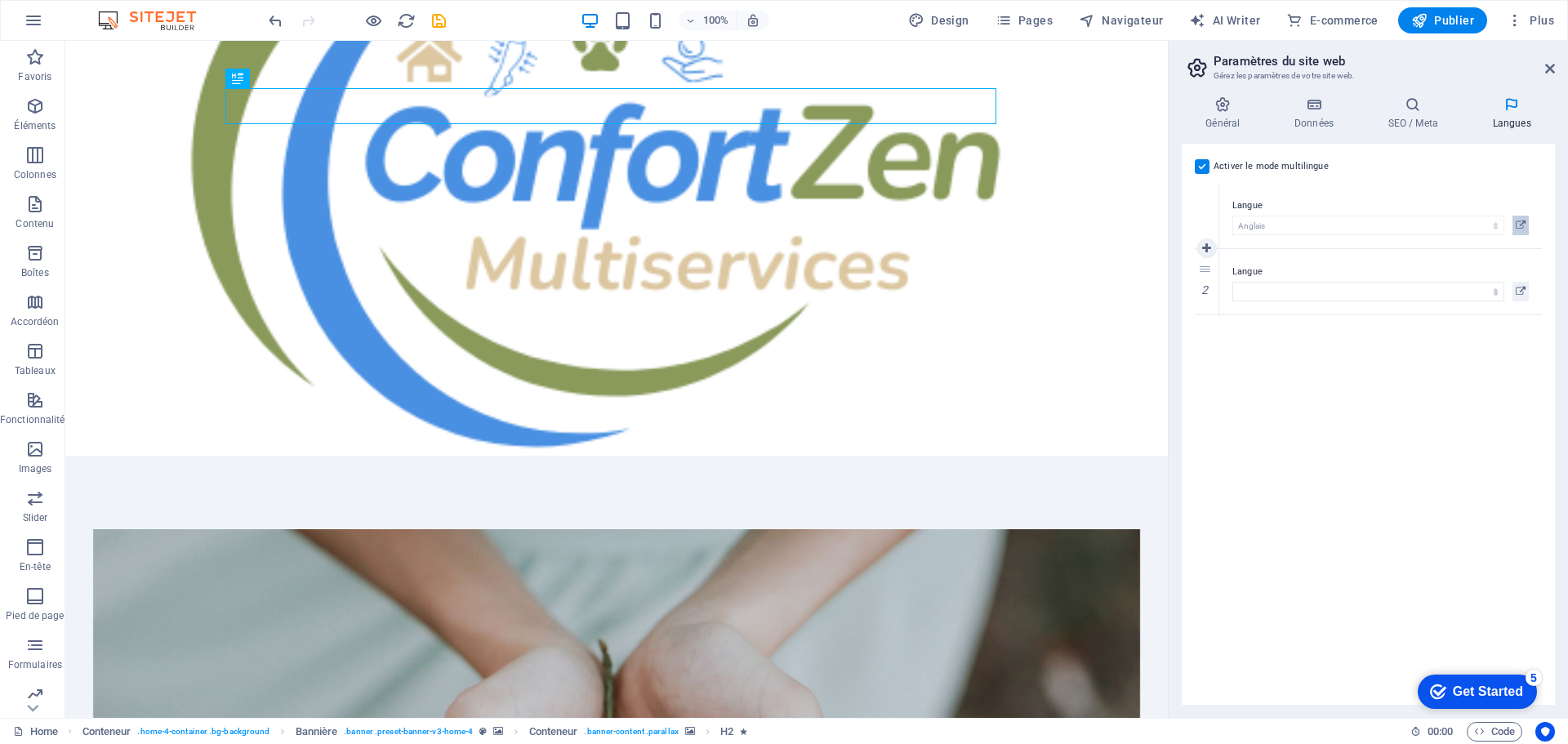
click at [1521, 222] on icon at bounding box center [1520, 225] width 10 height 19
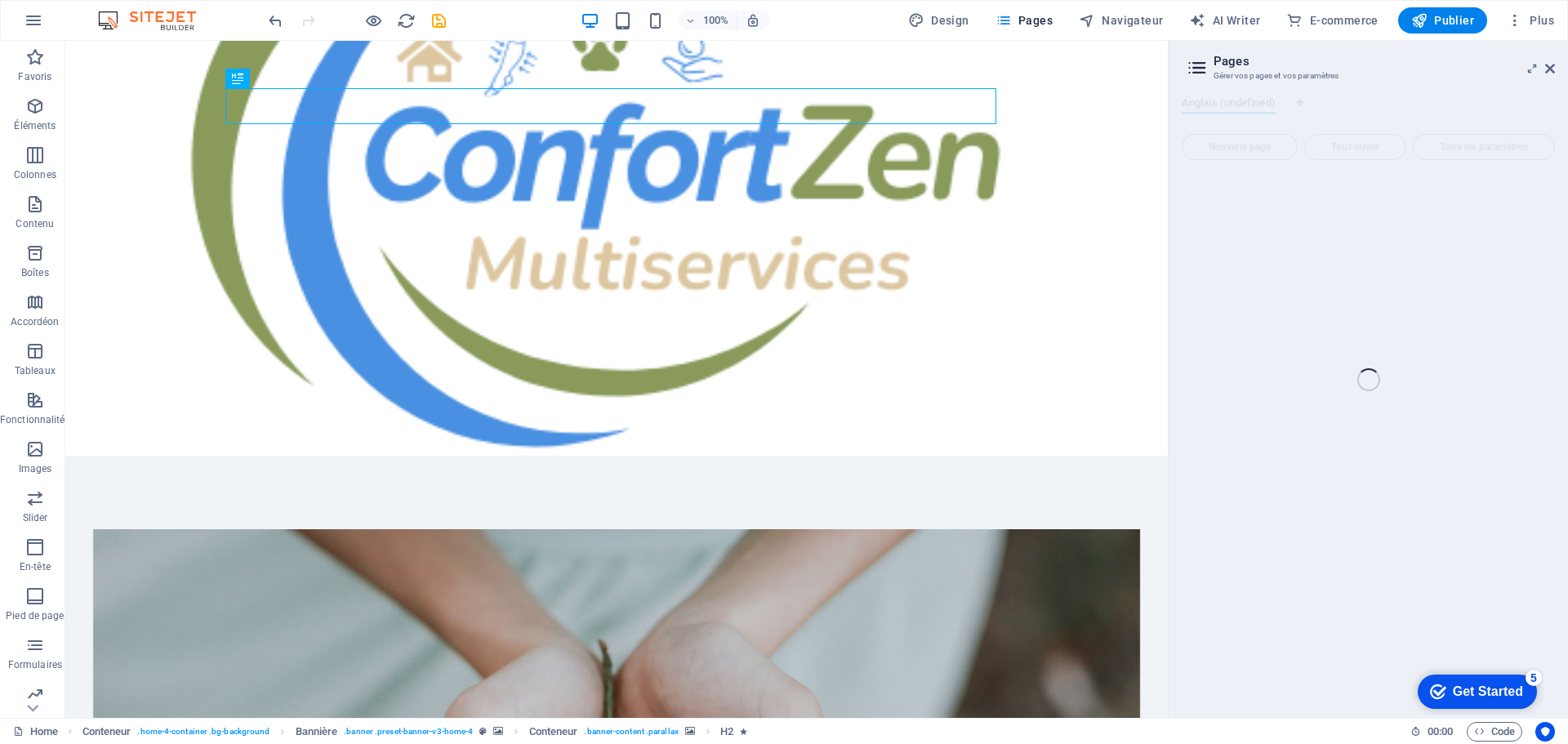
click at [1531, 68] on div "Home Favoris Éléments Colonnes Contenu Boîtes Accordéon Tableaux Fonctionnalité…" at bounding box center [784, 379] width 1568 height 677
click at [1544, 67] on div "Home Favoris Éléments Colonnes Contenu Boîtes Accordéon Tableaux Fonctionnalité…" at bounding box center [784, 379] width 1568 height 677
click at [1201, 73] on div "Home Favoris Éléments Colonnes Contenu Boîtes Accordéon Tableaux Fonctionnalité…" at bounding box center [784, 379] width 1568 height 677
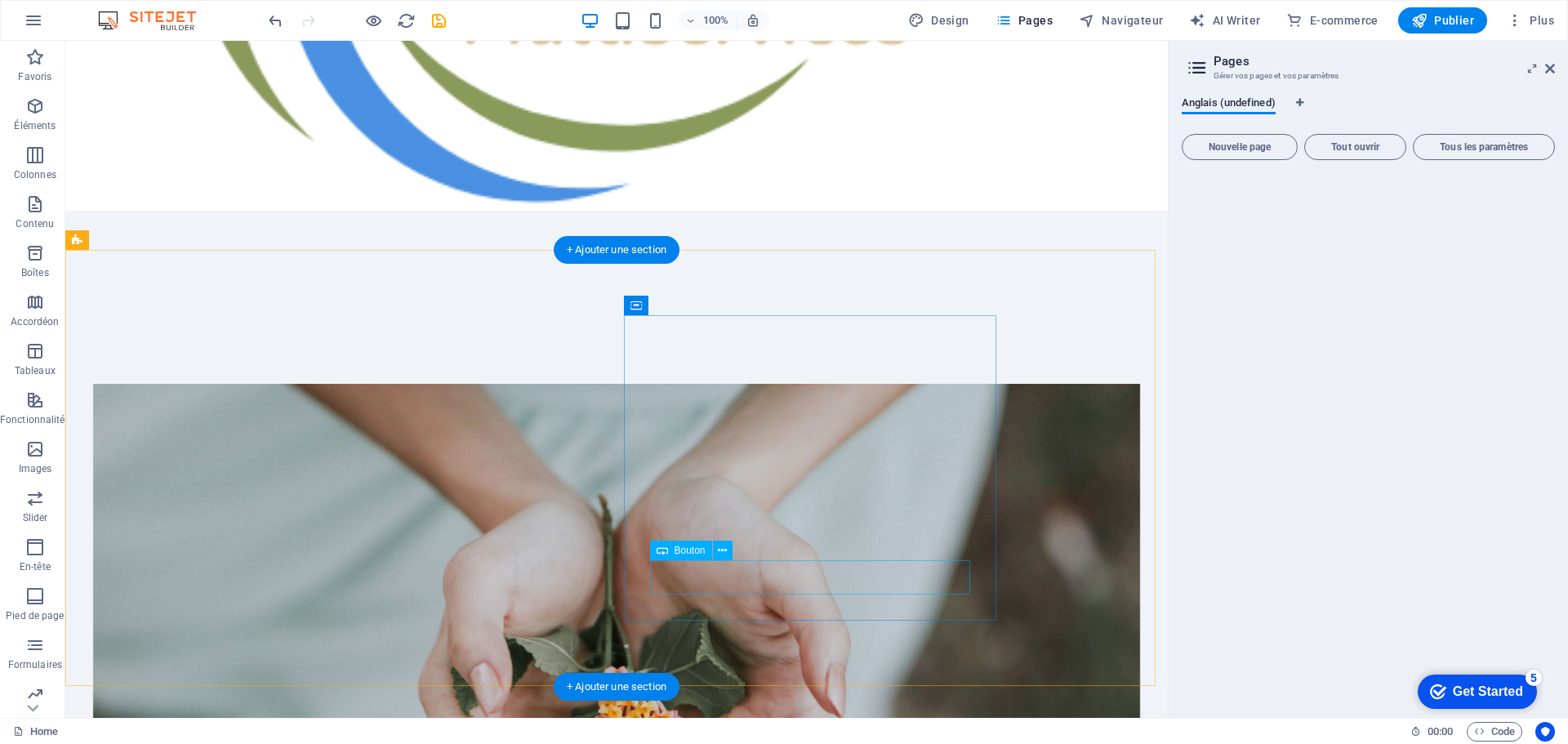
scroll to position [592, 0]
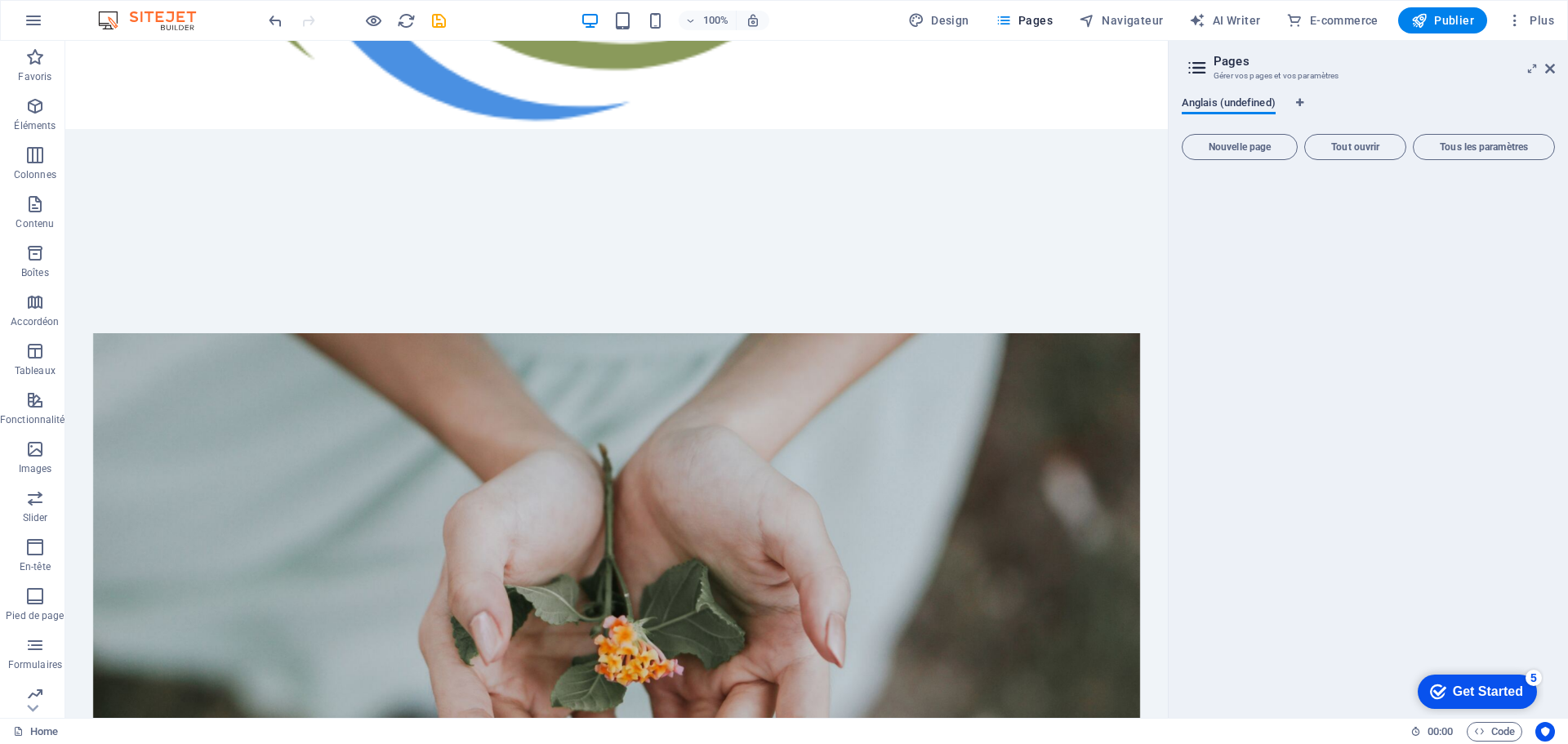
click at [1264, 102] on span "Anglais (undefined)" at bounding box center [1229, 104] width 94 height 23
click at [1302, 98] on icon "Onglets langues" at bounding box center [1299, 102] width 7 height 10
select select "7"
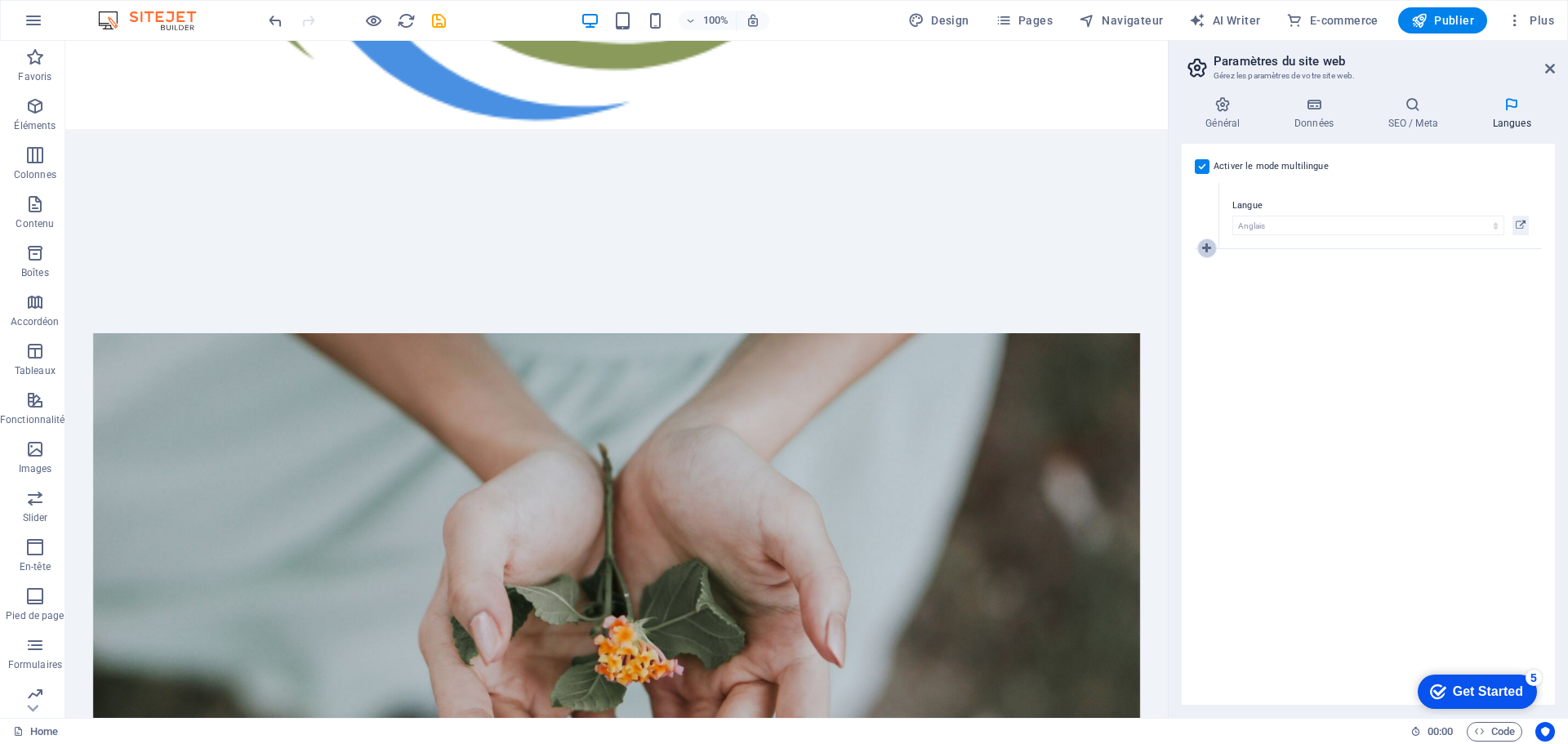
click at [1201, 253] on link at bounding box center [1207, 248] width 19 height 19
click at [1252, 291] on select "Abkhazian Afar Afrikaans Akan Albanais Allemand Amharic Anglais Arabe Aragonese…" at bounding box center [1368, 292] width 272 height 19
select select "50"
click at [1232, 282] on select "Abkhazian Afar Afrikaans Akan Albanais Allemand Amharic Anglais Arabe Aragonese…" at bounding box center [1368, 292] width 272 height 19
click at [1392, 227] on div "1 Langue Abkhazian Afar Afrikaans Akan Albanais Allemand Amharic Anglais Arabe …" at bounding box center [1367, 249] width 347 height 133
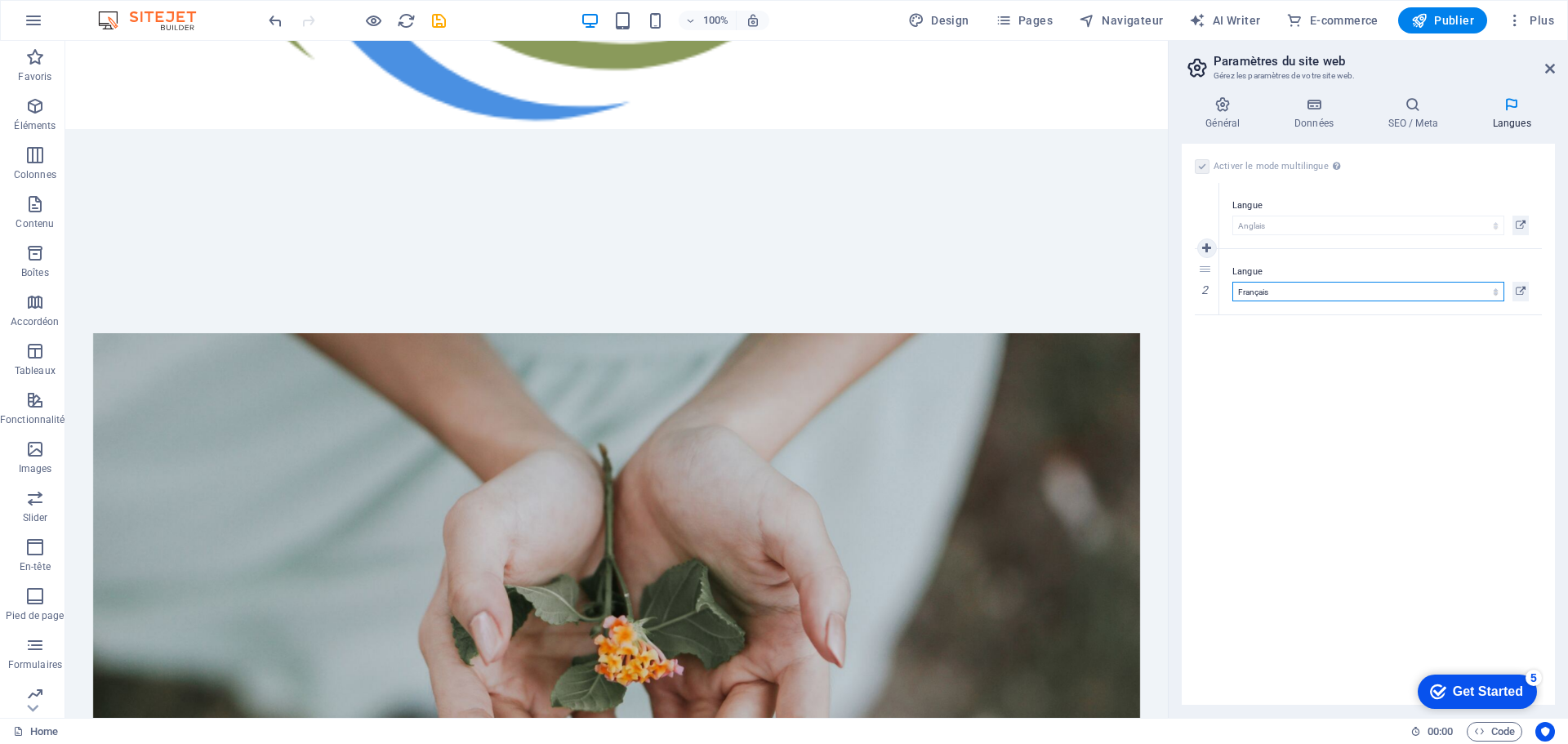
click at [1207, 216] on div "1" at bounding box center [1207, 216] width 25 height 65
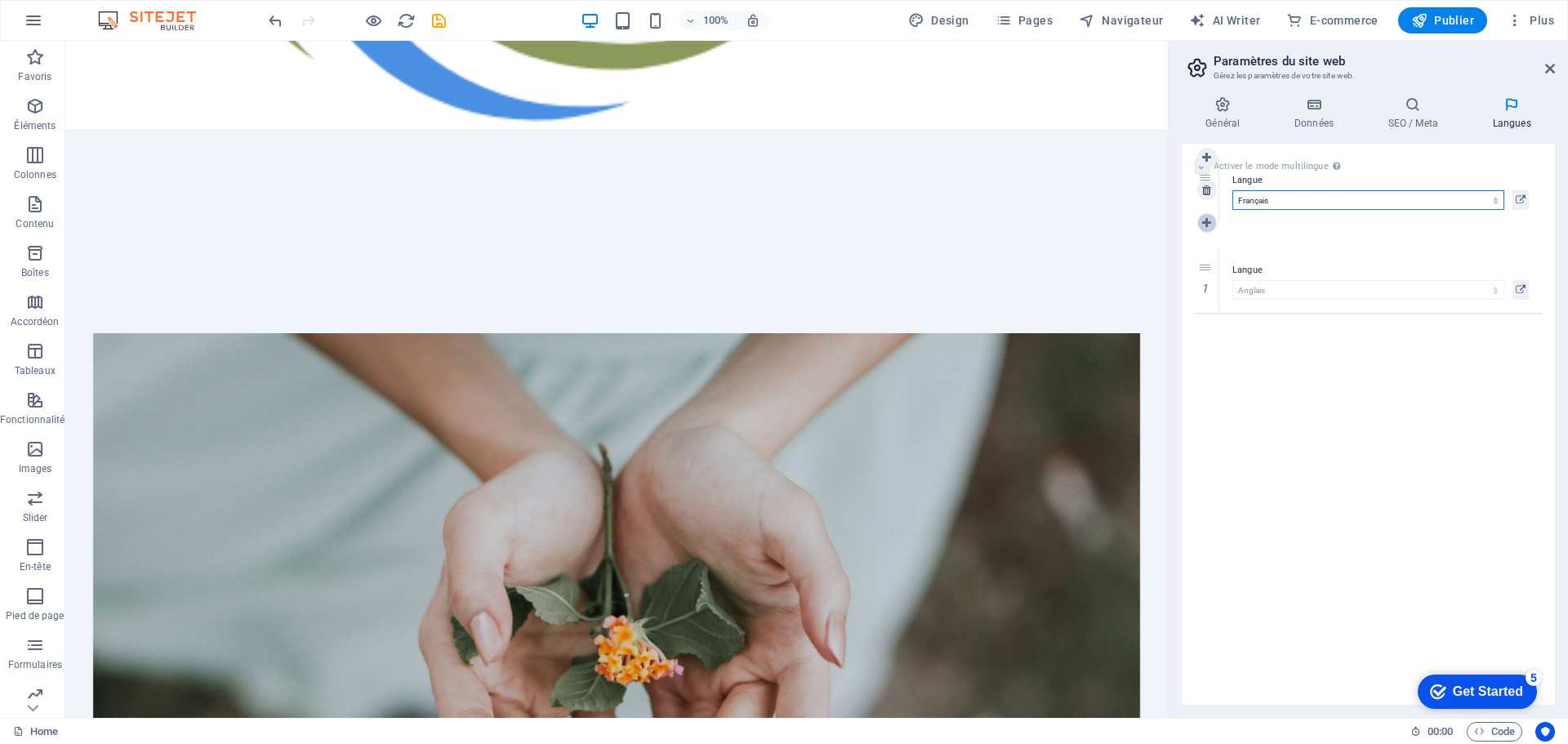
drag, startPoint x: 1208, startPoint y: 313, endPoint x: 1211, endPoint y: 222, distance: 91.0
select select "50"
click at [1219, 120] on h4 "Général" at bounding box center [1226, 113] width 89 height 34
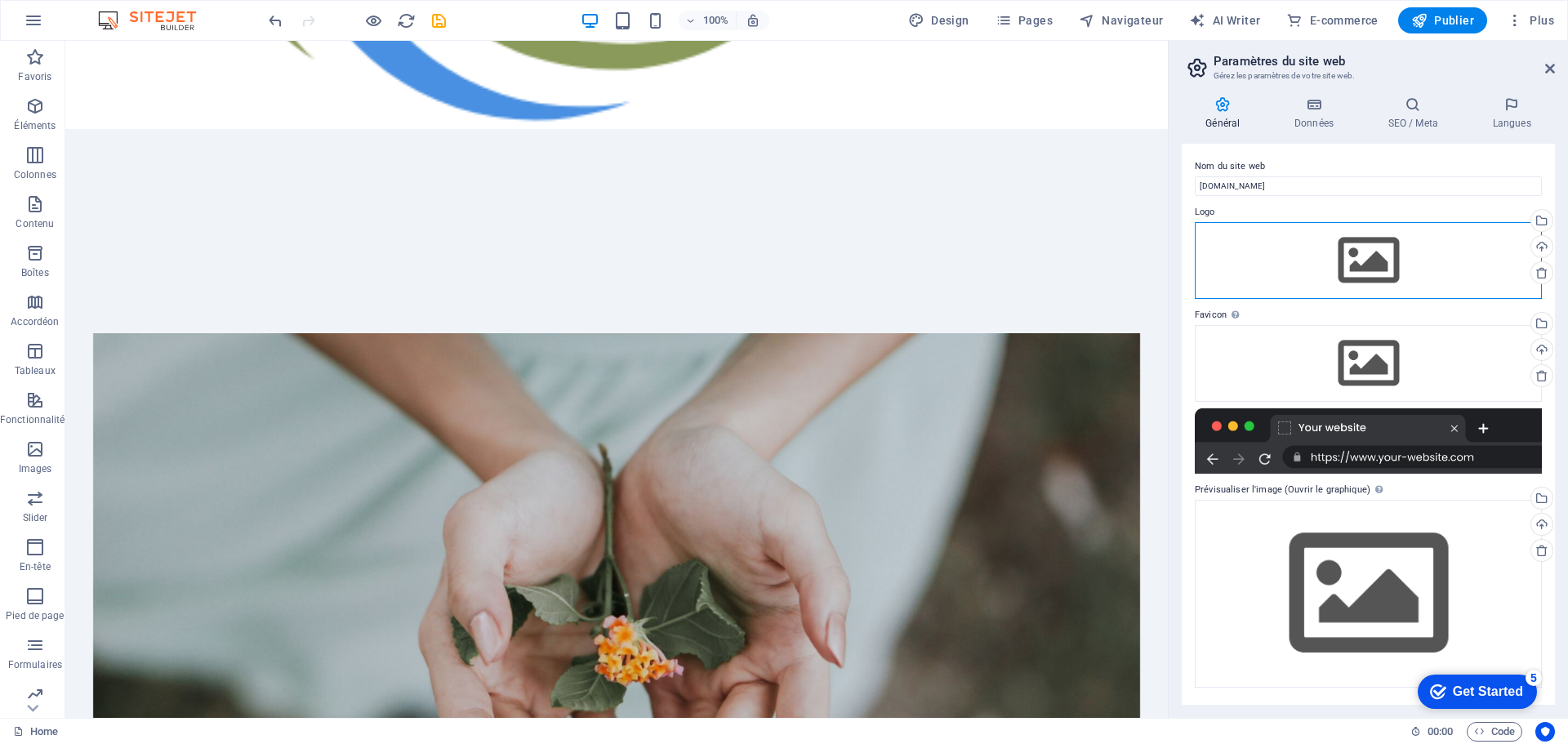
click at [1345, 243] on div "Glissez les fichiers ici, cliquez pour choisir les fichiers ou sélectionnez les…" at bounding box center [1367, 260] width 347 height 77
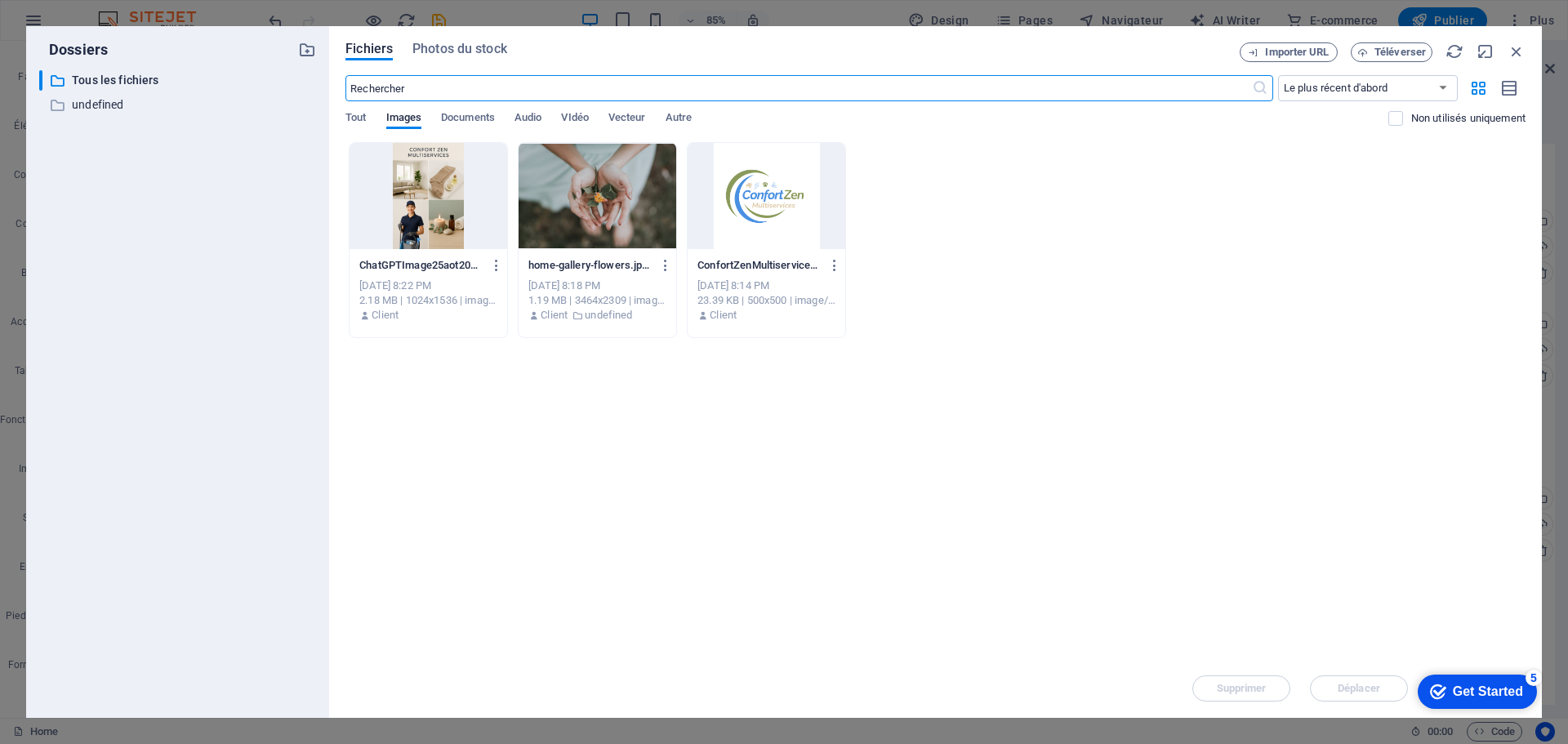
click at [756, 216] on div at bounding box center [766, 196] width 157 height 106
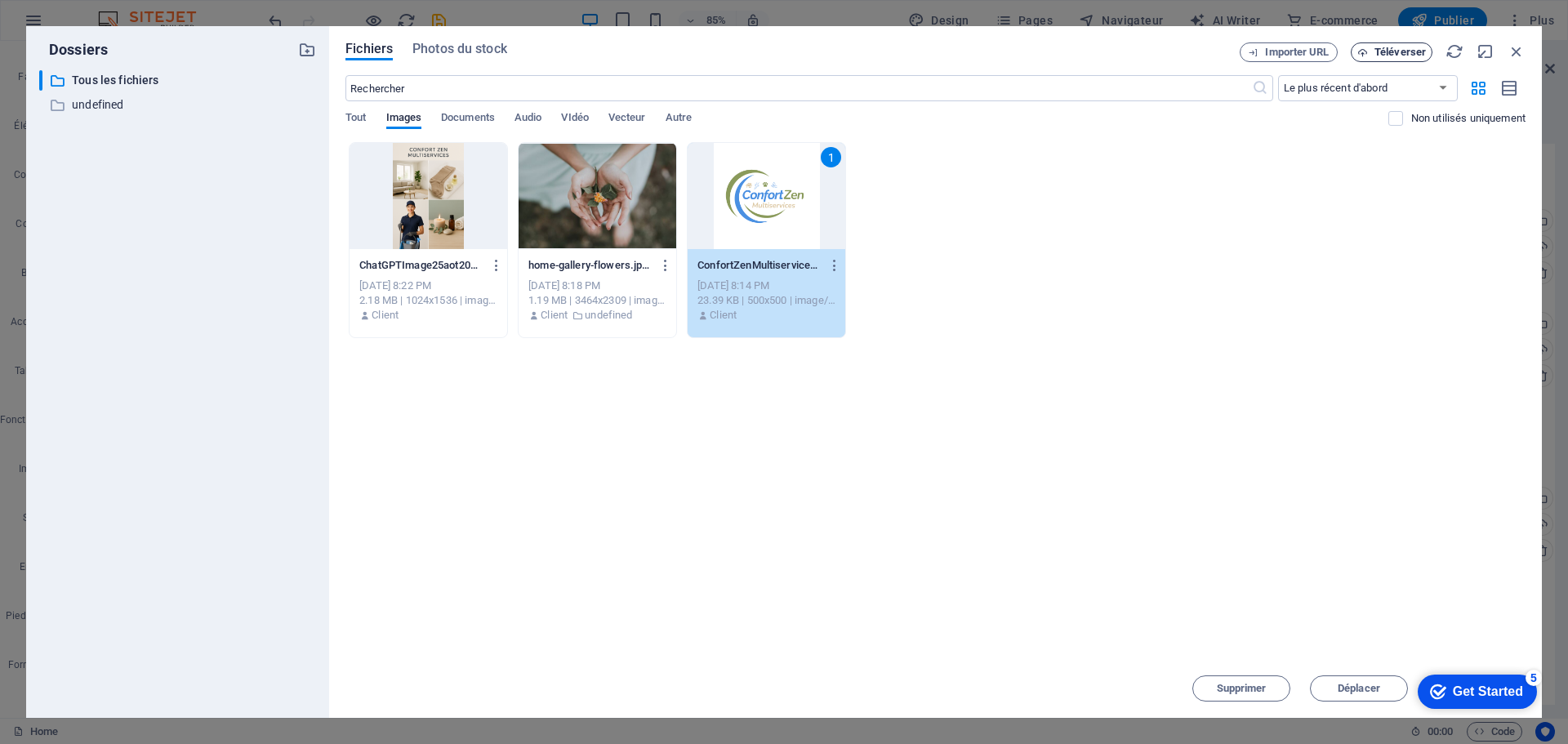
click at [1399, 48] on span "Téléverser" at bounding box center [1400, 52] width 51 height 10
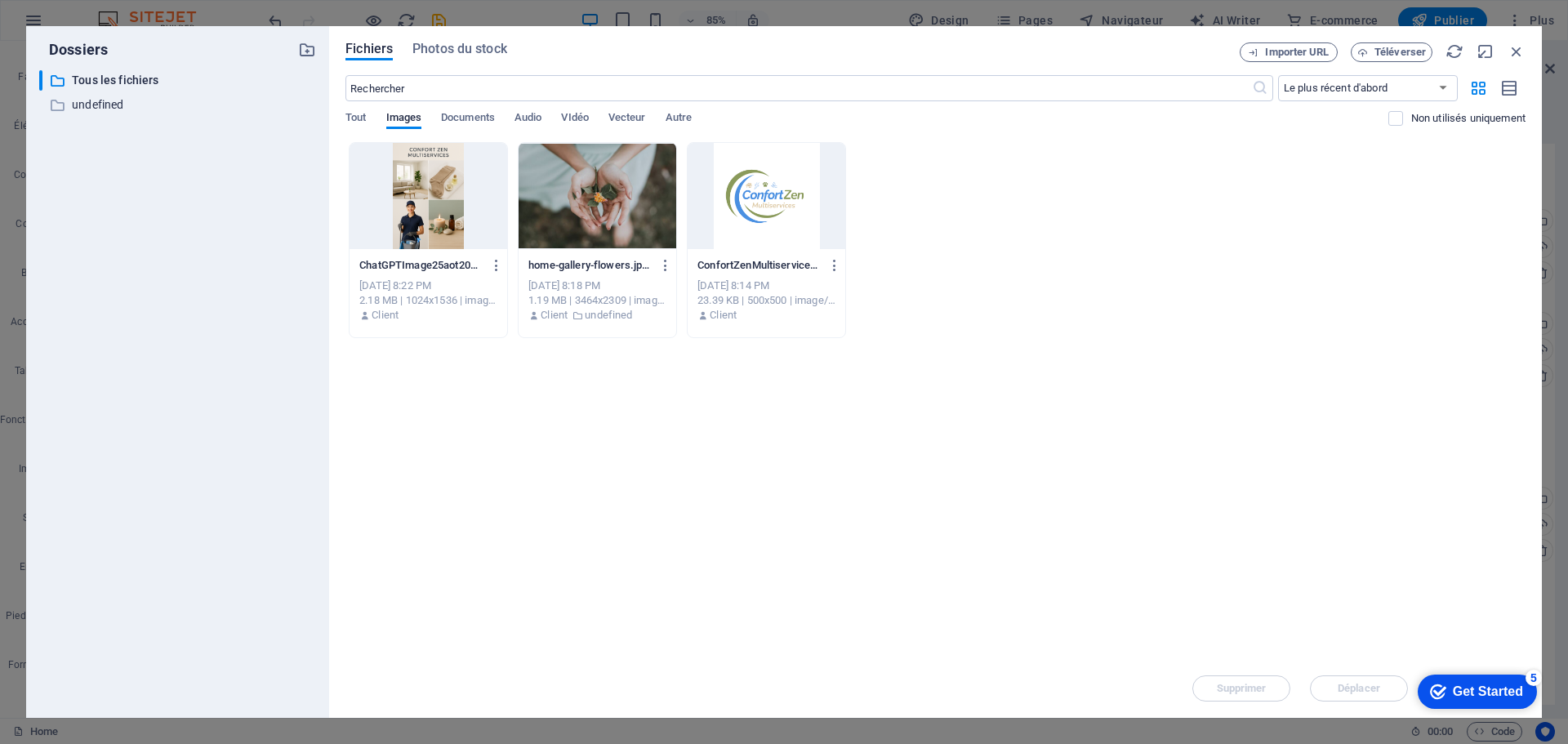
click at [770, 232] on div at bounding box center [766, 196] width 157 height 106
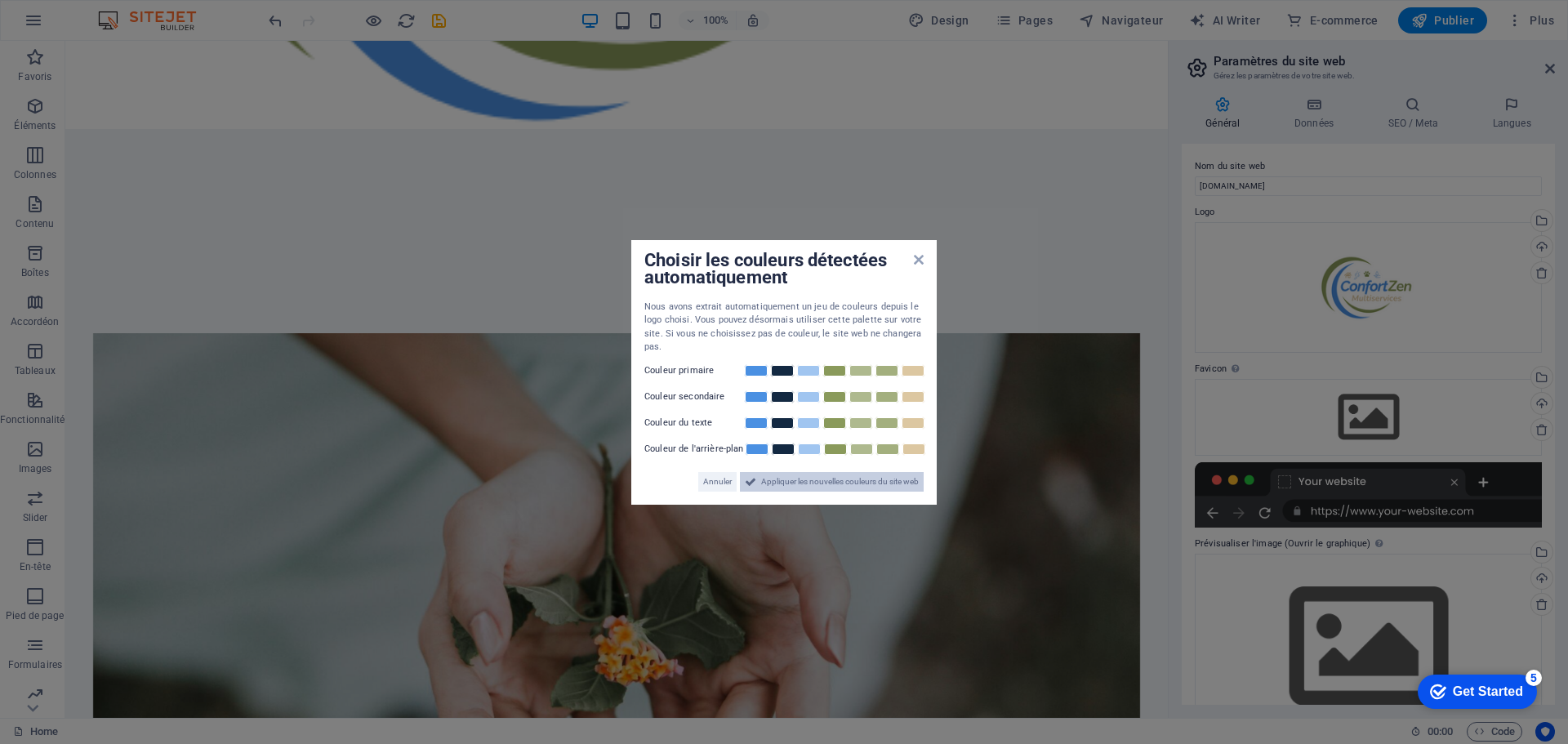
click at [809, 482] on span "Appliquer les nouvelles couleurs du site web" at bounding box center [840, 482] width 157 height 19
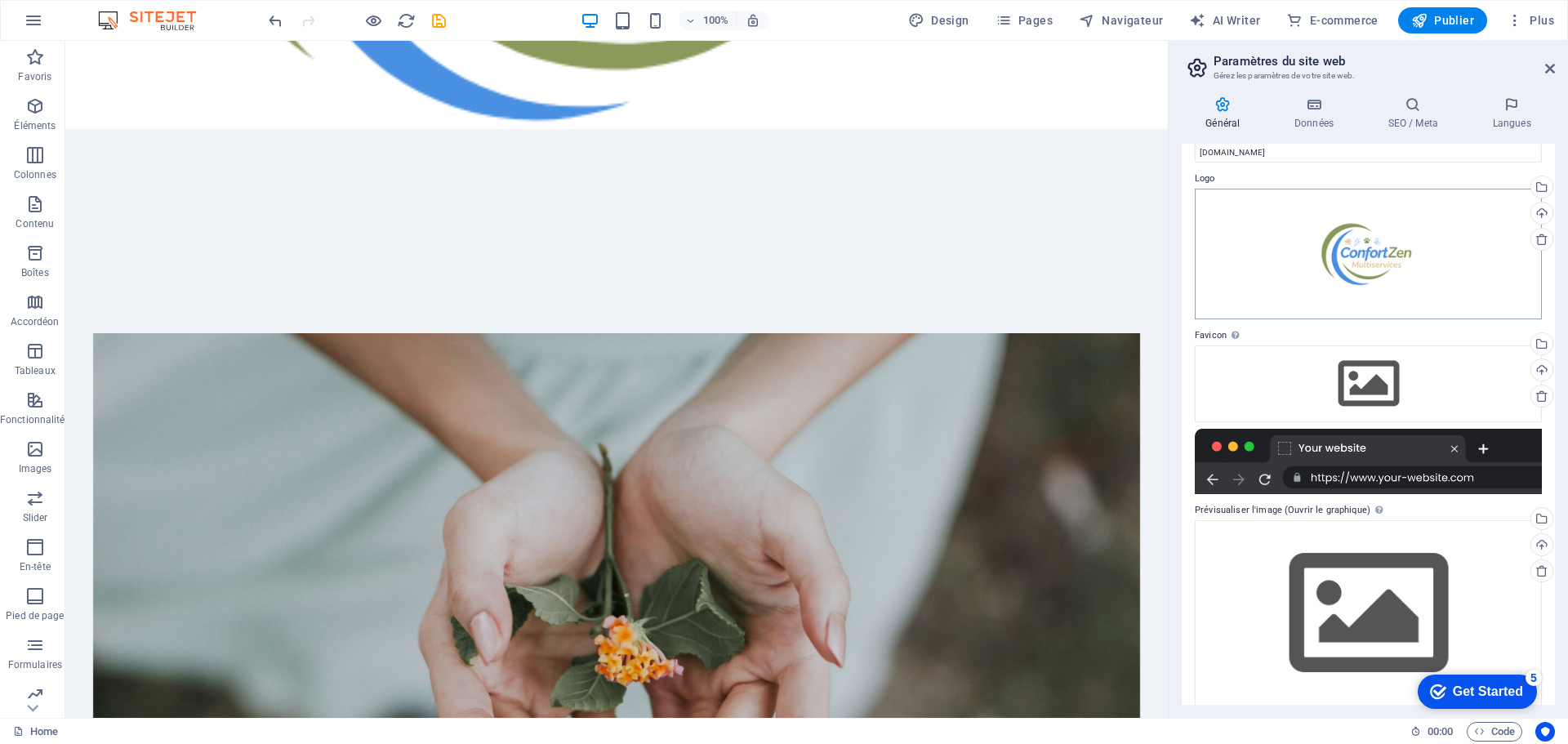
scroll to position [49, 0]
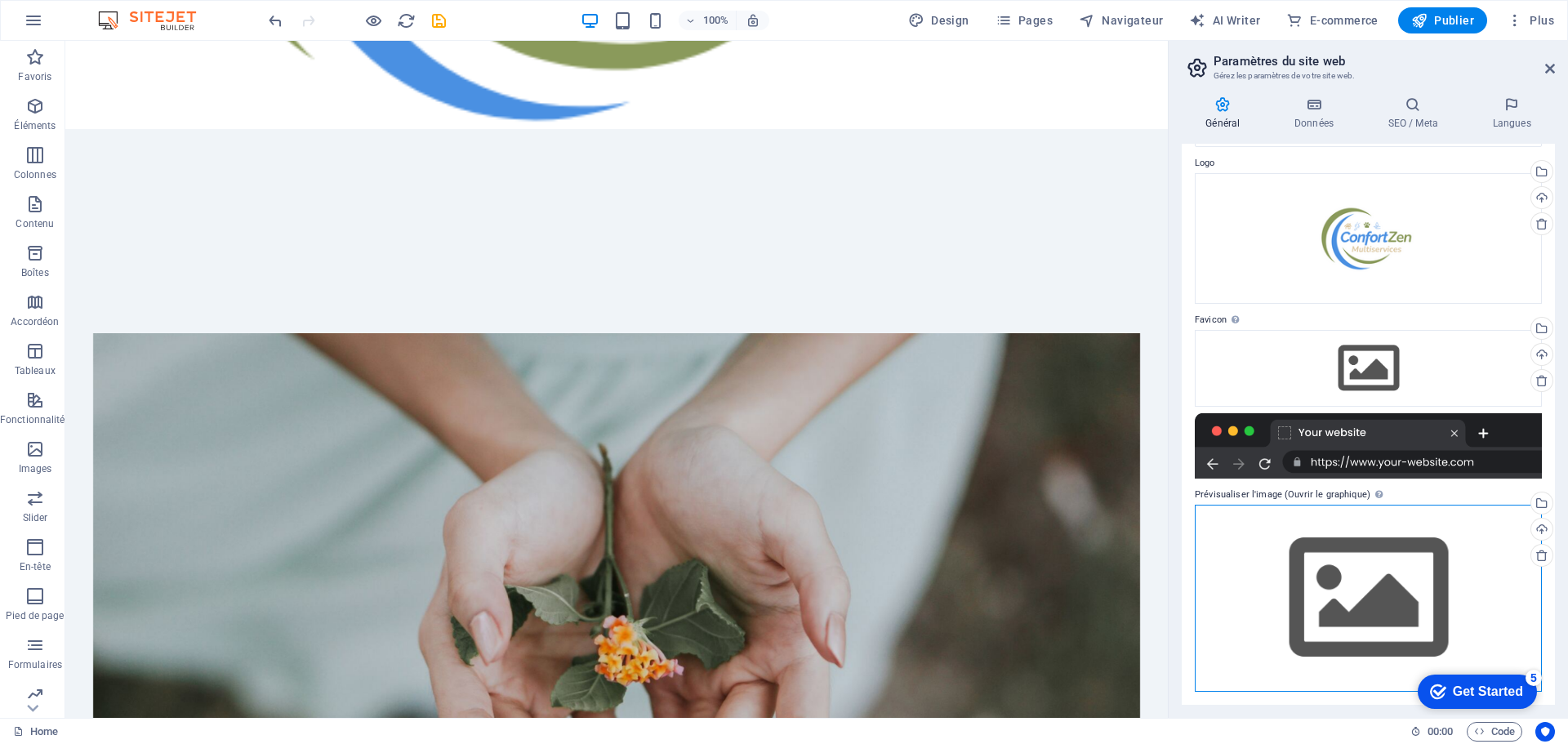
click at [1393, 581] on div "Glissez les fichiers ici, cliquez pour choisir les fichiers ou sélectionnez les…" at bounding box center [1367, 598] width 347 height 187
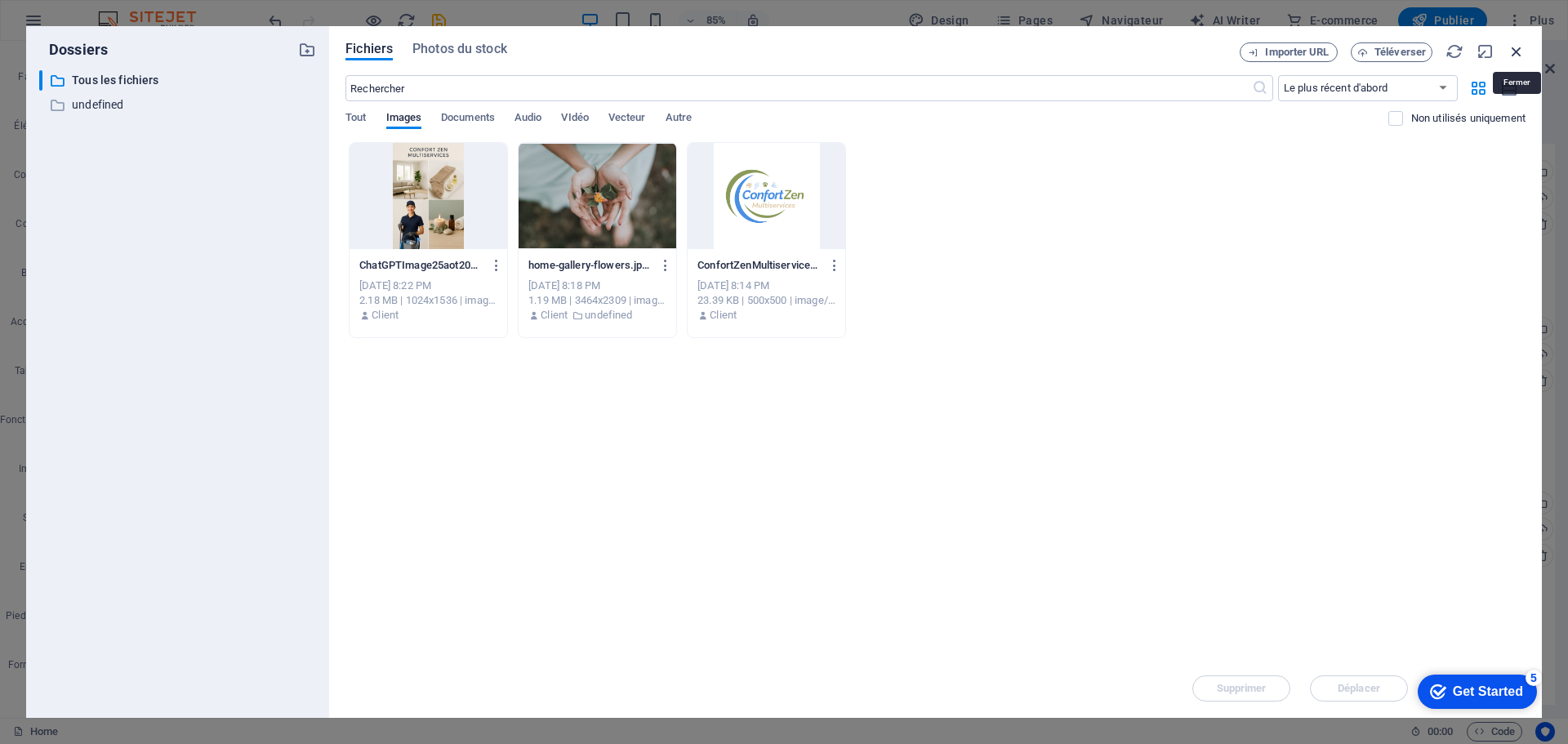
click at [1522, 53] on icon "button" at bounding box center [1516, 51] width 18 height 18
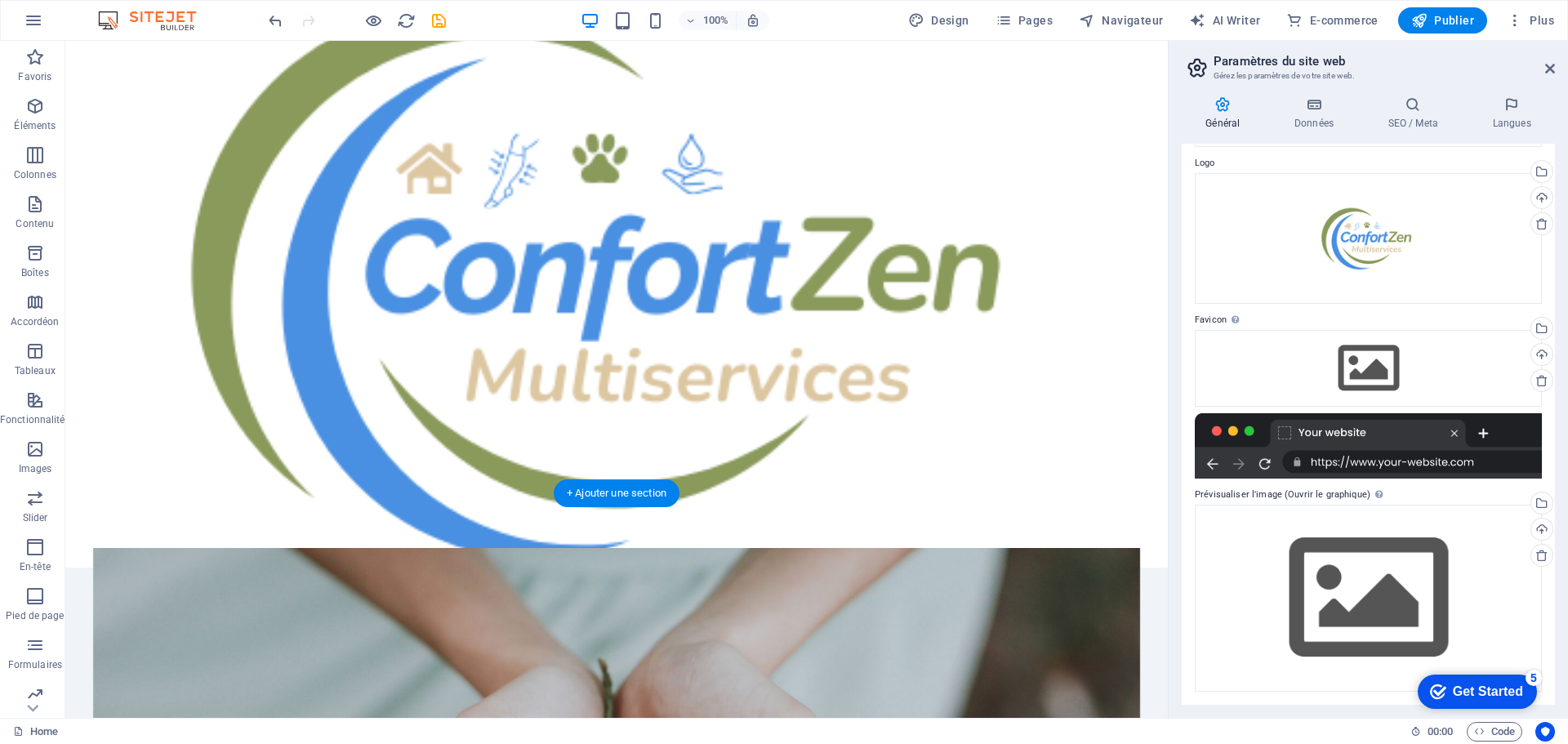
scroll to position [0, 0]
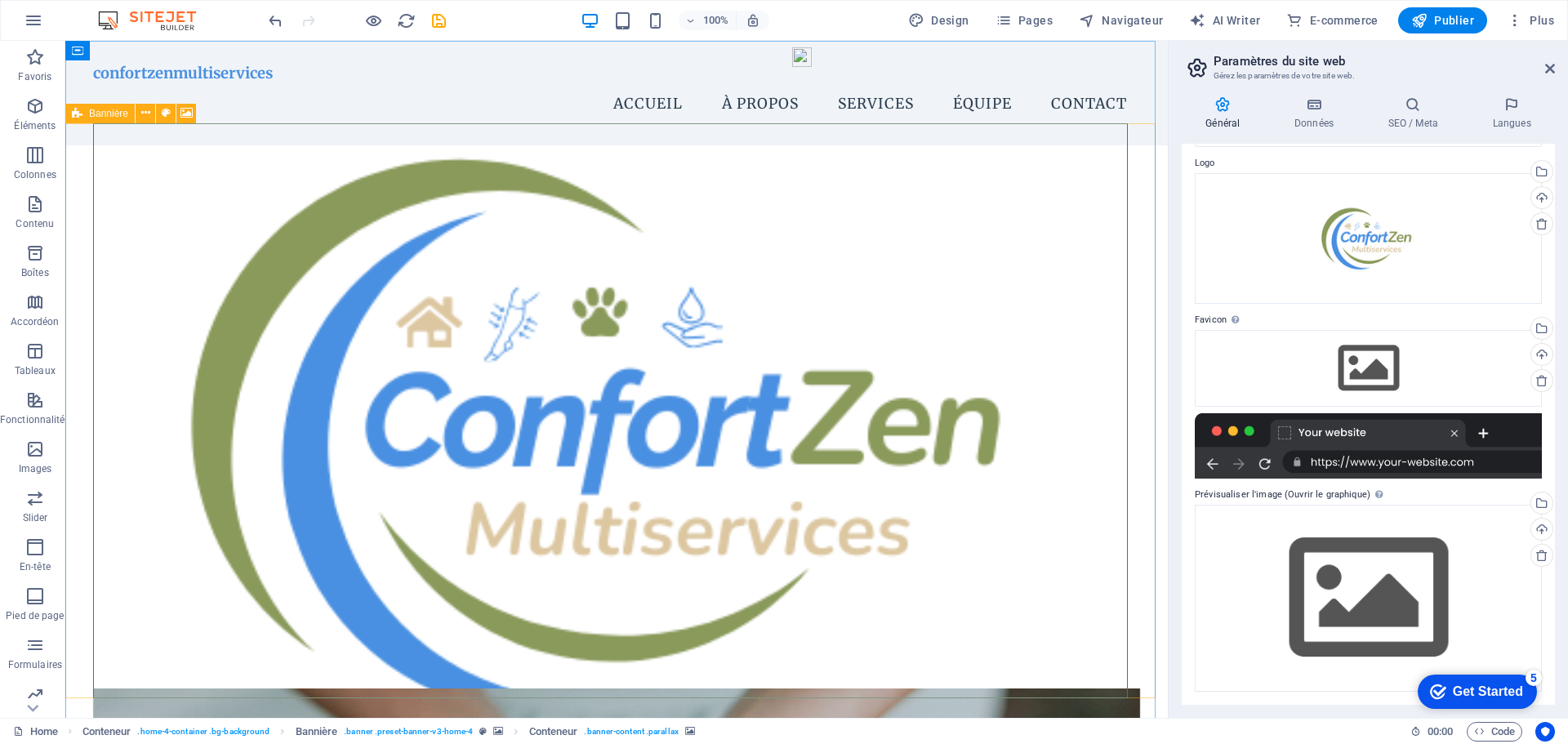
click at [110, 113] on span "Bannière" at bounding box center [109, 113] width 39 height 10
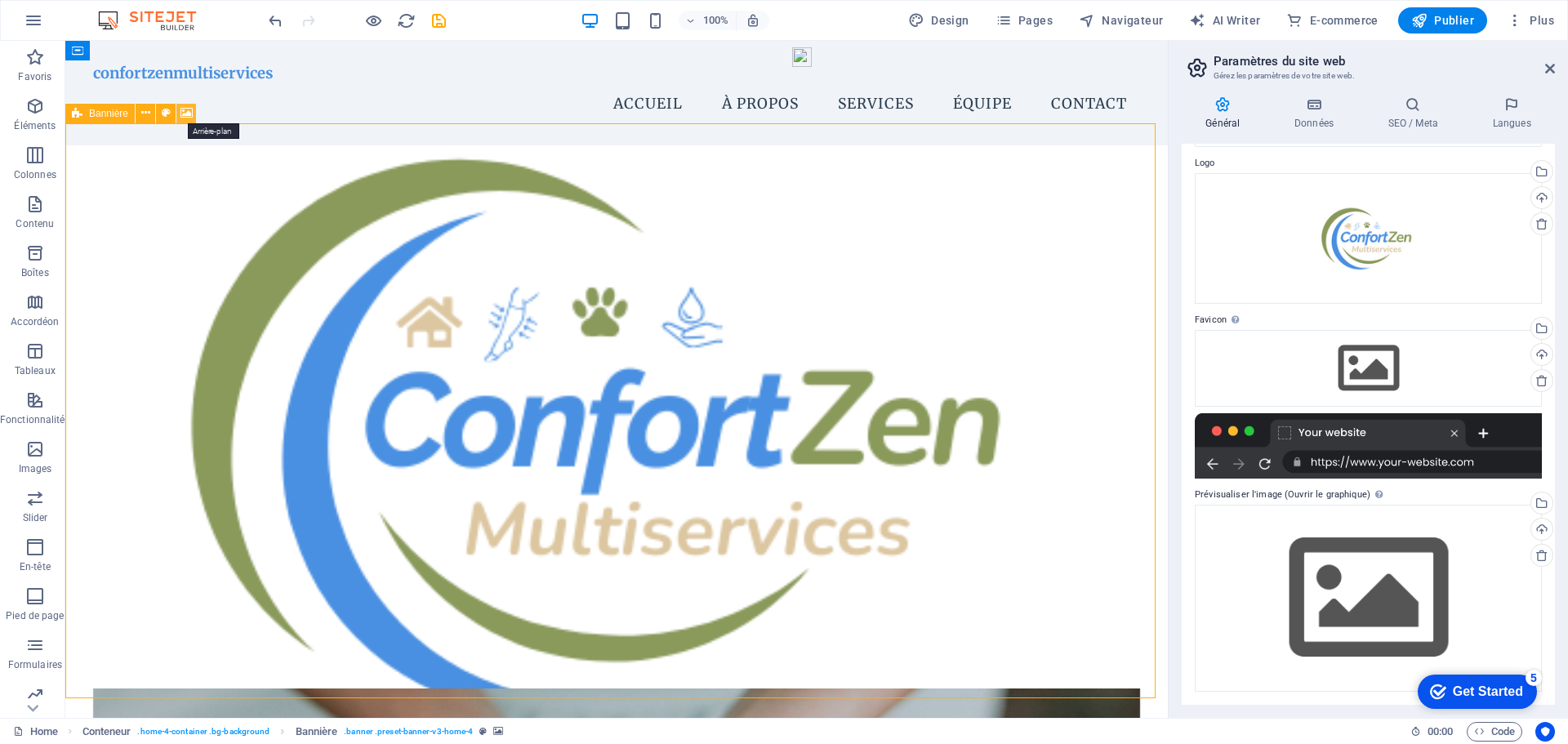
click at [186, 116] on icon at bounding box center [186, 112] width 12 height 17
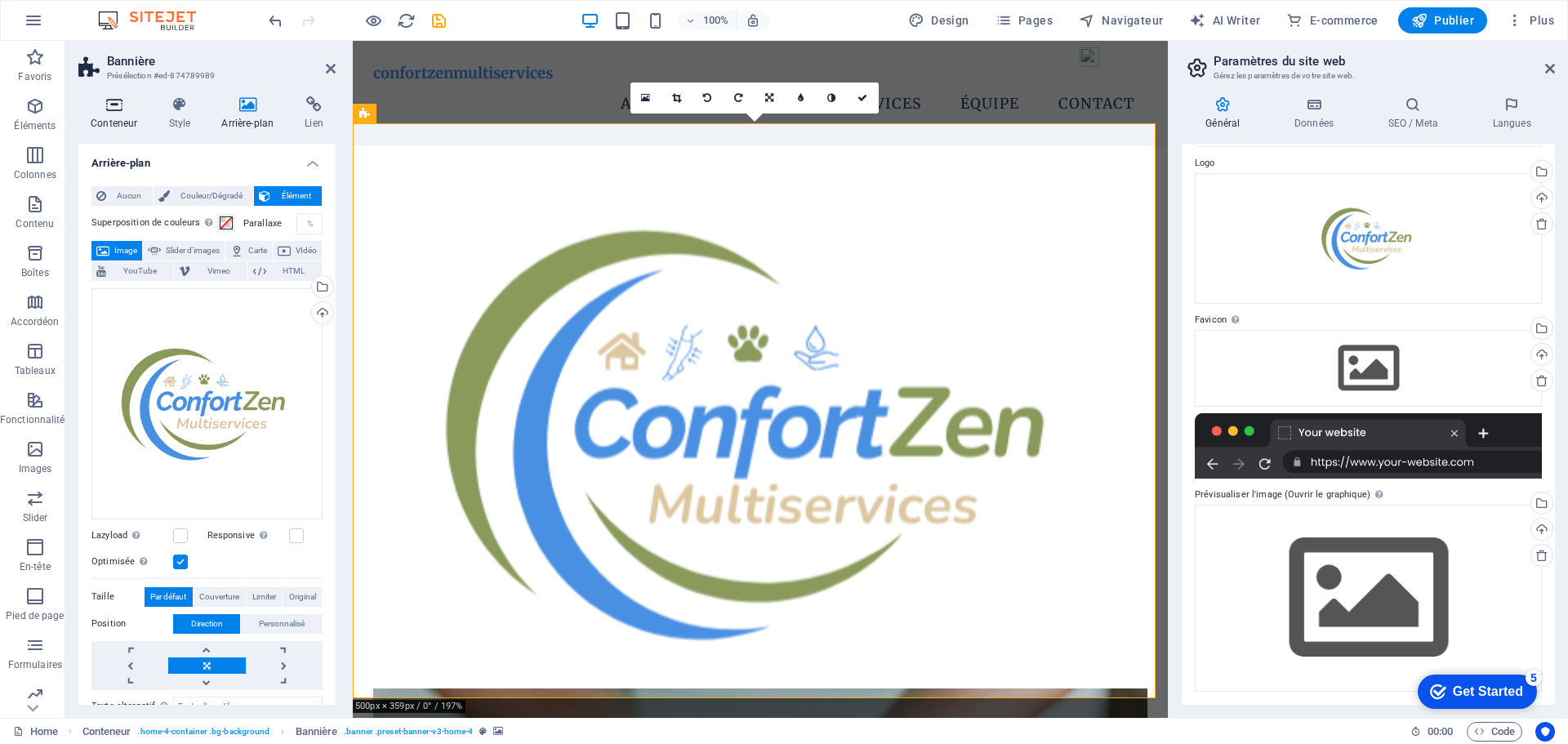
click at [108, 121] on h4 "Conteneur" at bounding box center [117, 113] width 78 height 34
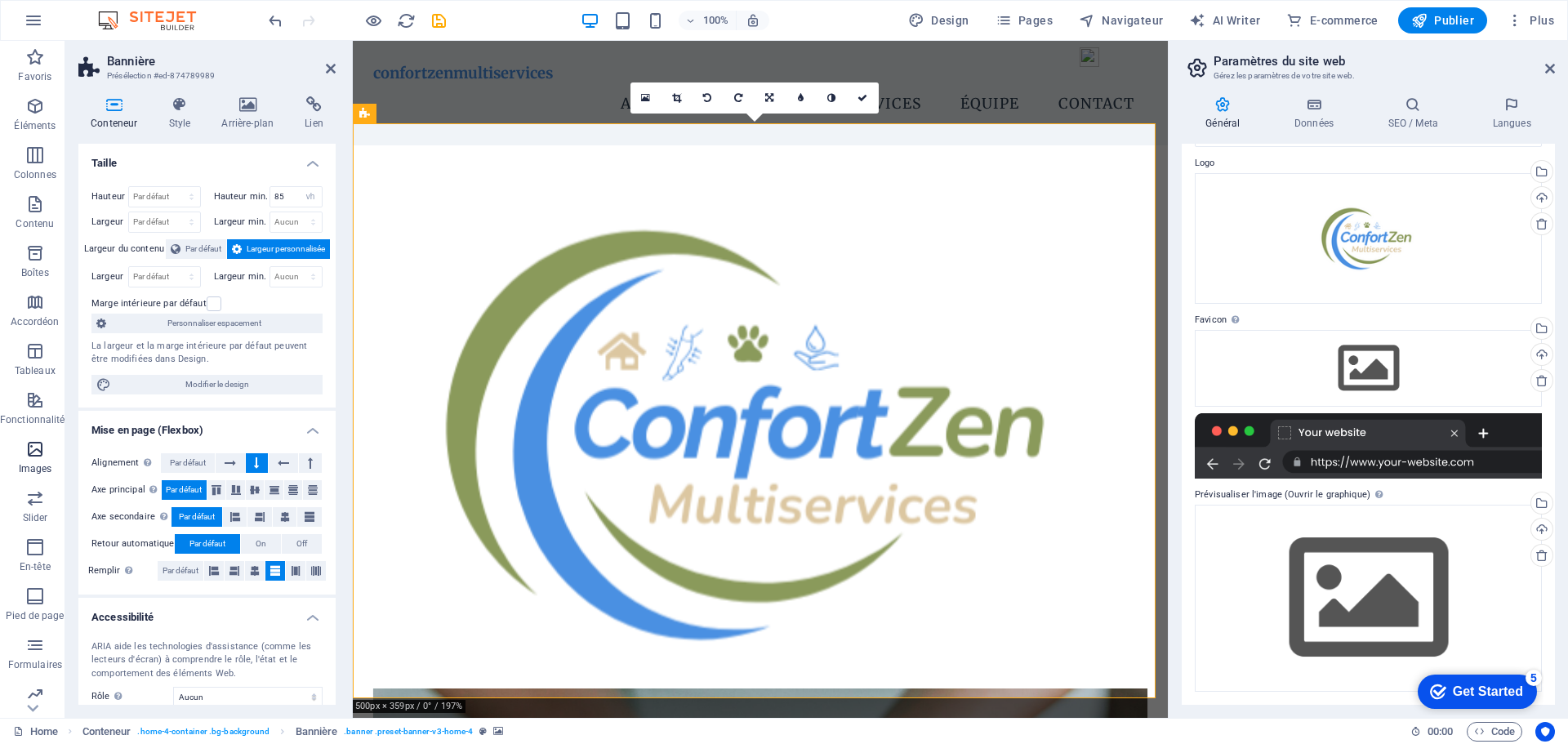
click at [26, 447] on icon "button" at bounding box center [35, 449] width 19 height 19
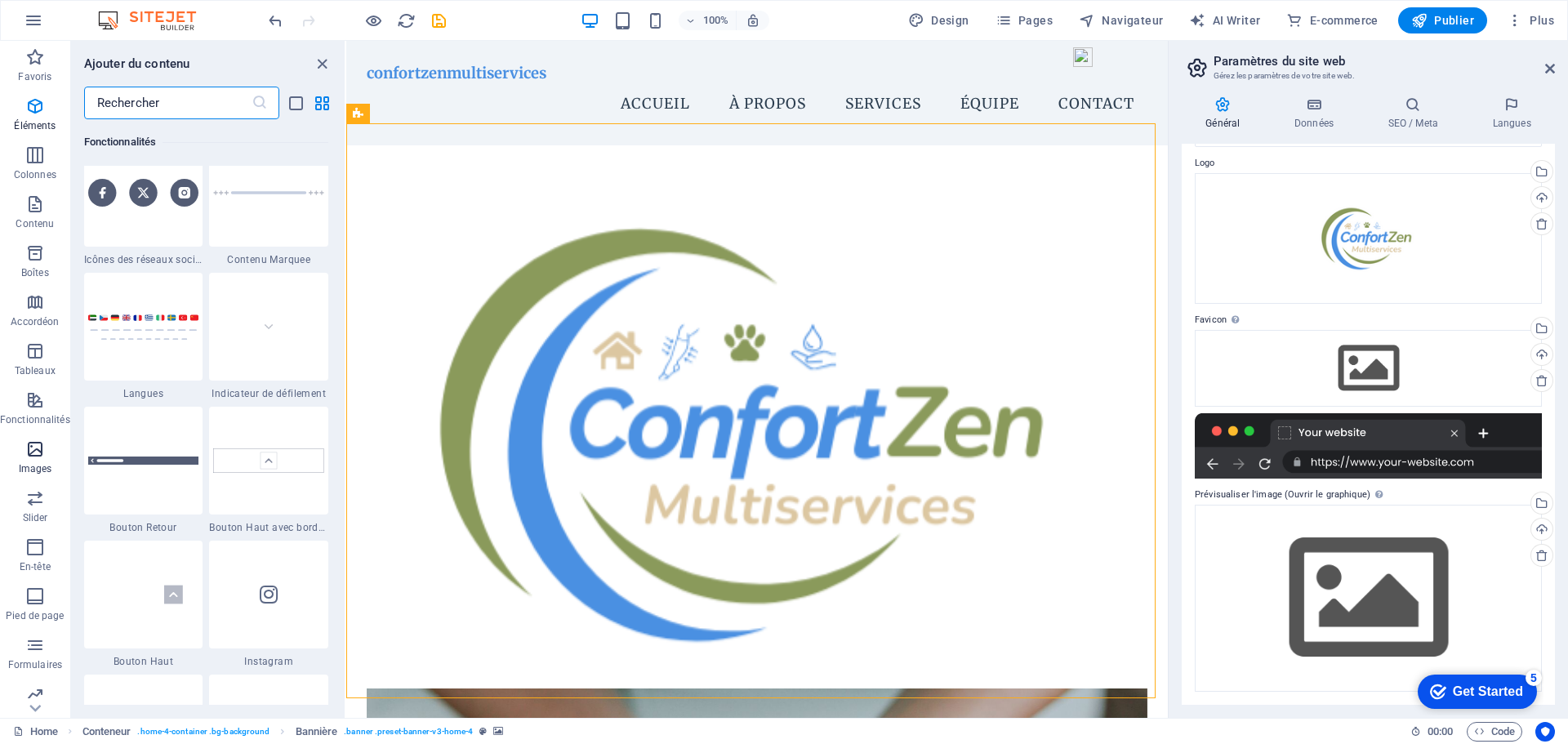
scroll to position [8283, 0]
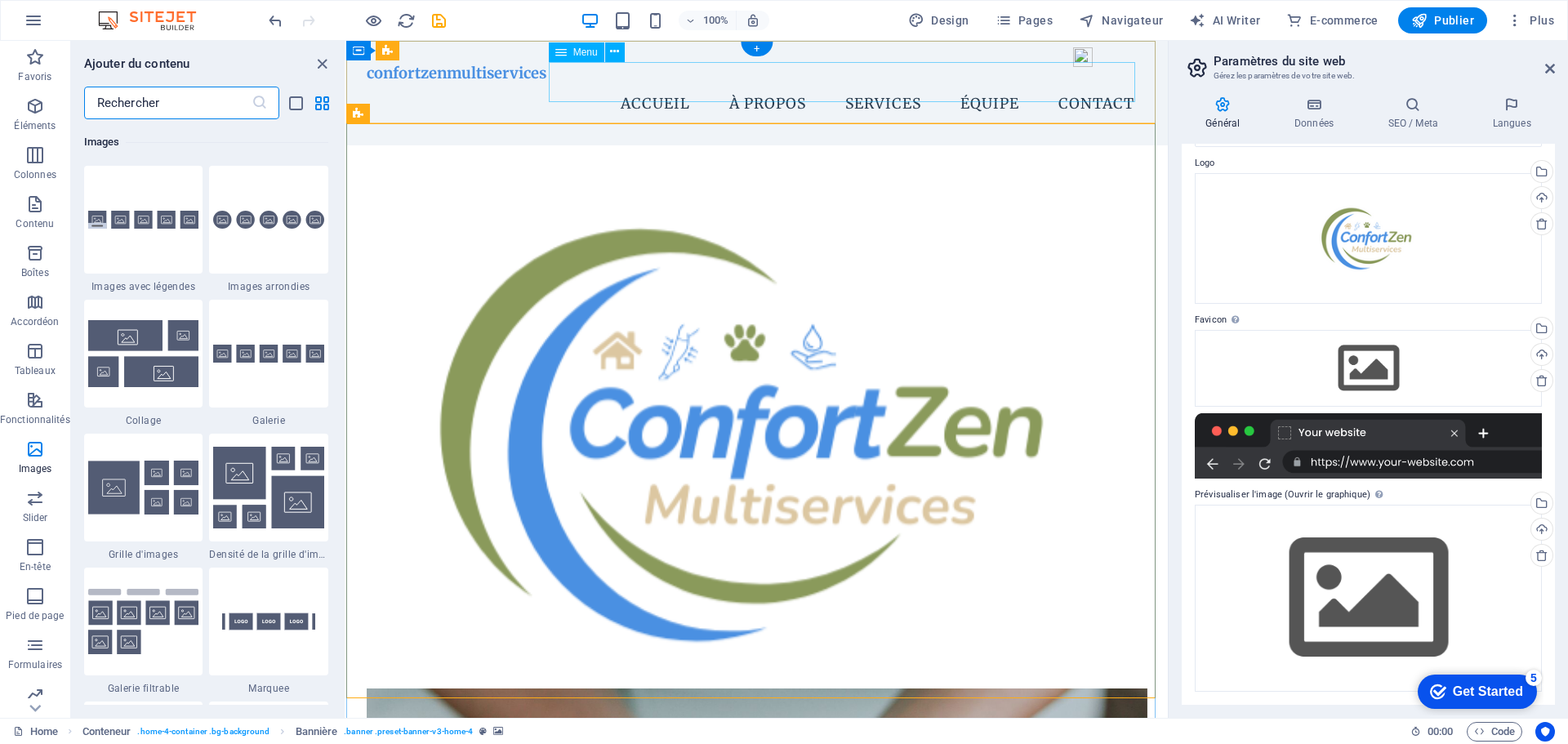
click at [765, 84] on nav "Accueil À propos Services Équipe Contact" at bounding box center [757, 104] width 781 height 41
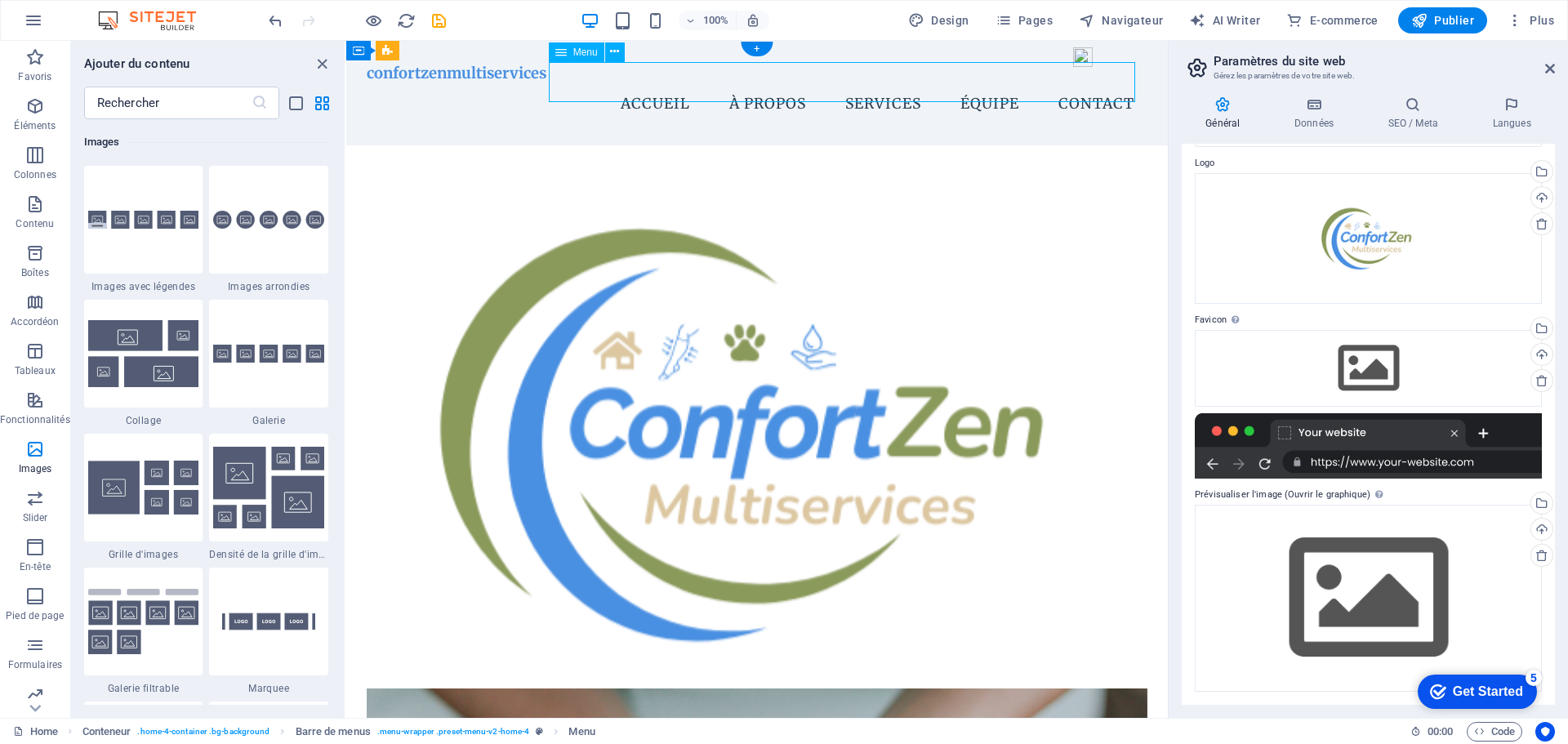
click at [765, 84] on nav "Accueil À propos Services Équipe Contact" at bounding box center [757, 104] width 781 height 41
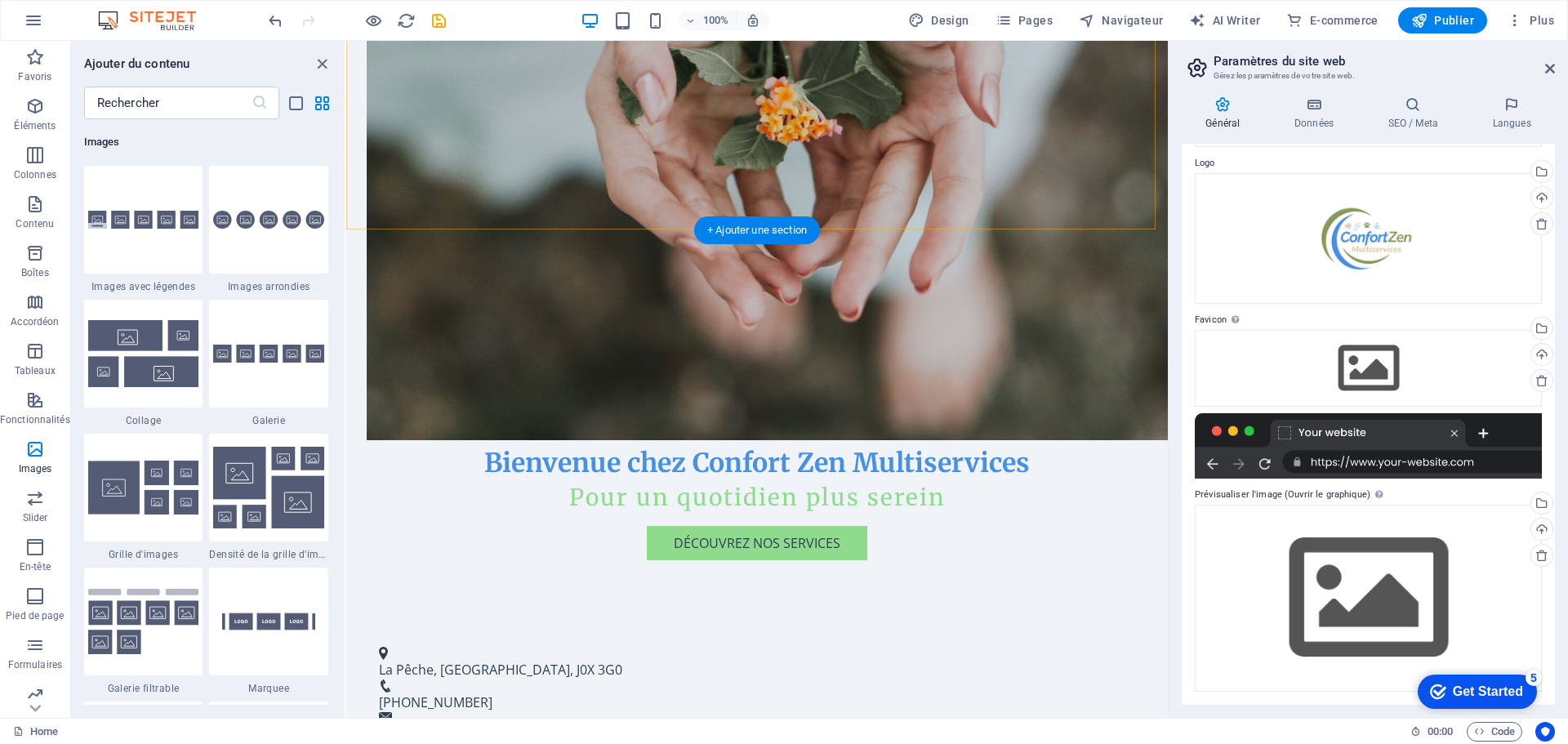
scroll to position [980, 0]
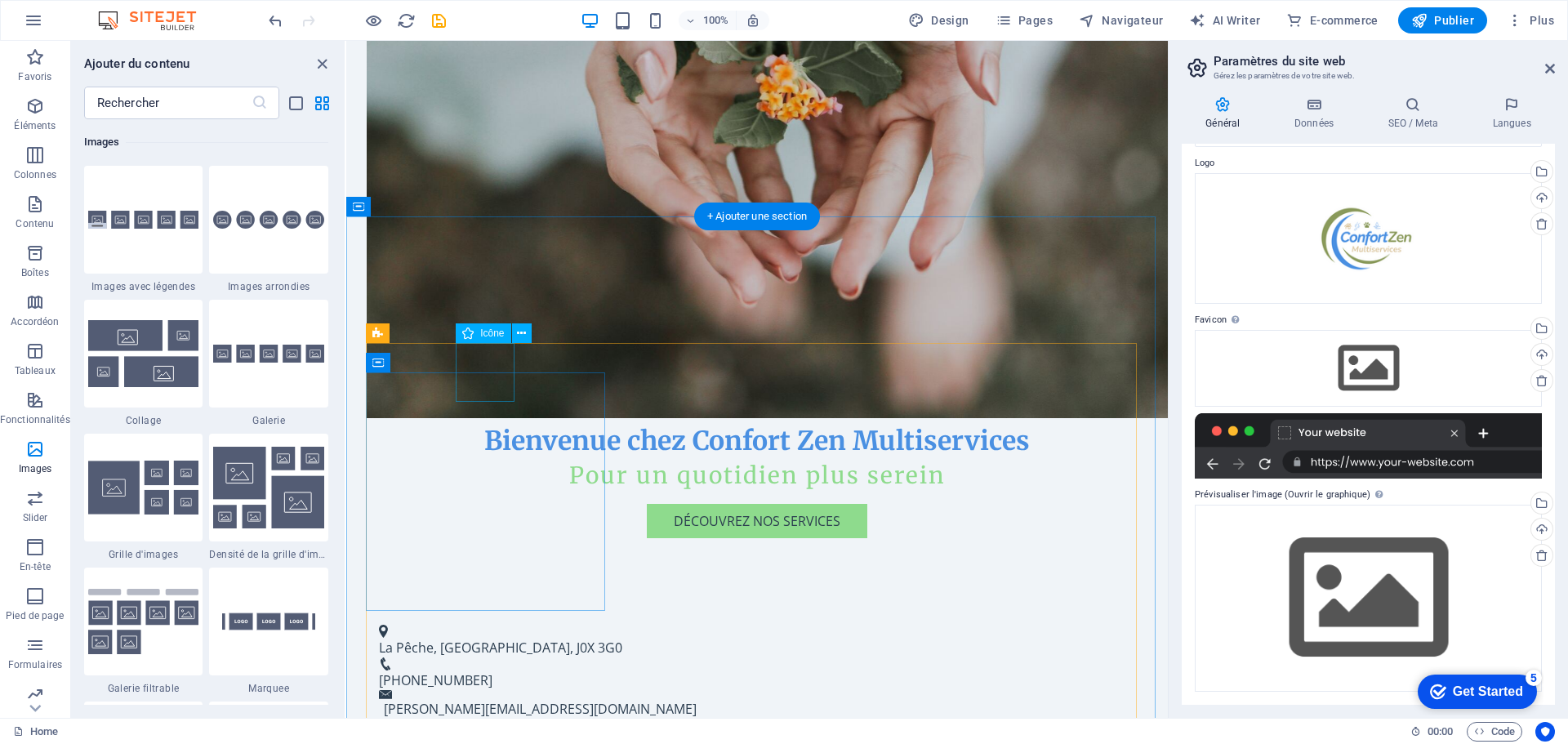
click at [526, 330] on button at bounding box center [522, 333] width 19 height 19
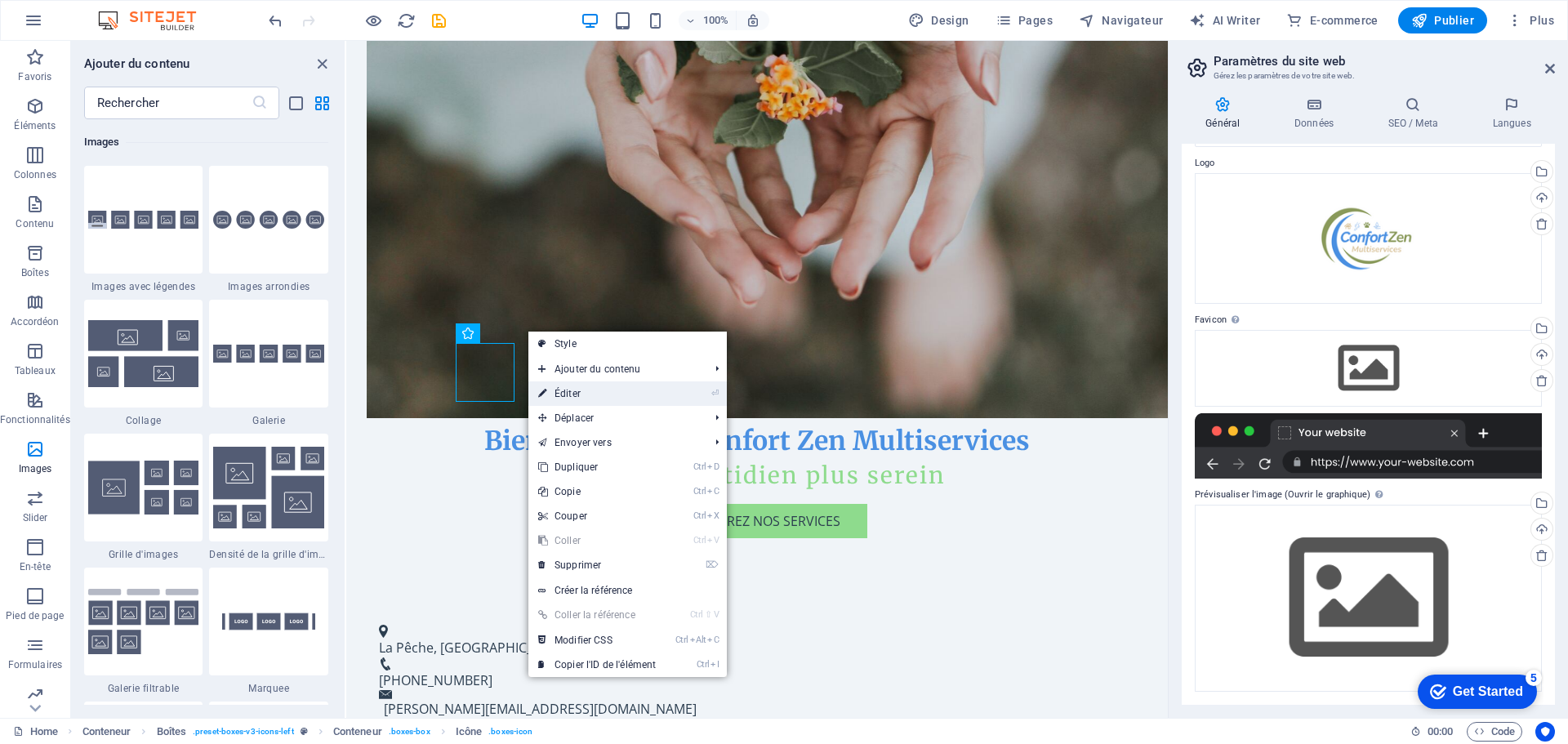
click at [563, 394] on link "⏎ Éditer" at bounding box center [596, 394] width 137 height 25
select select "xMidYMid"
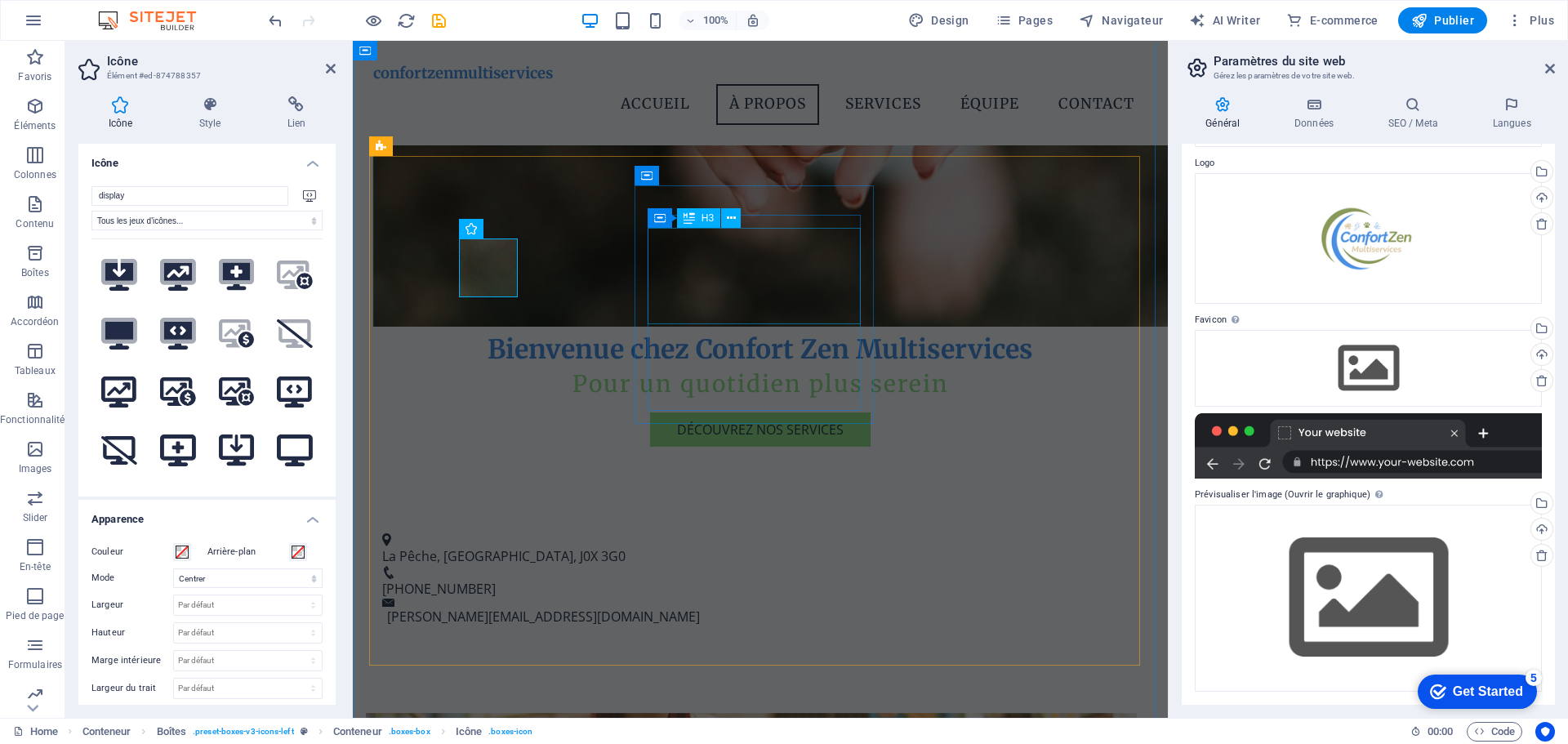
scroll to position [899, 0]
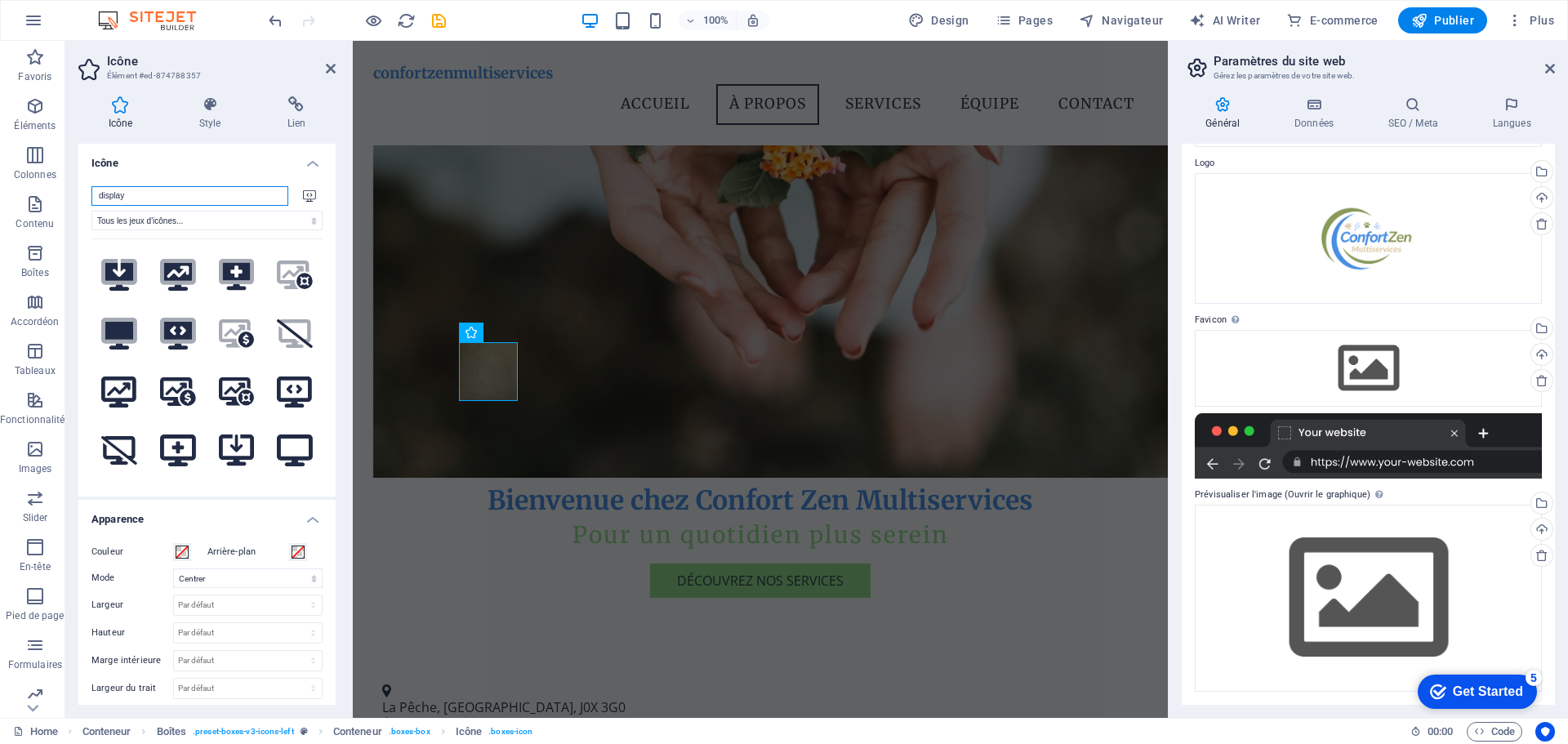
click at [184, 197] on input "display" at bounding box center [190, 196] width 197 height 19
type input "d"
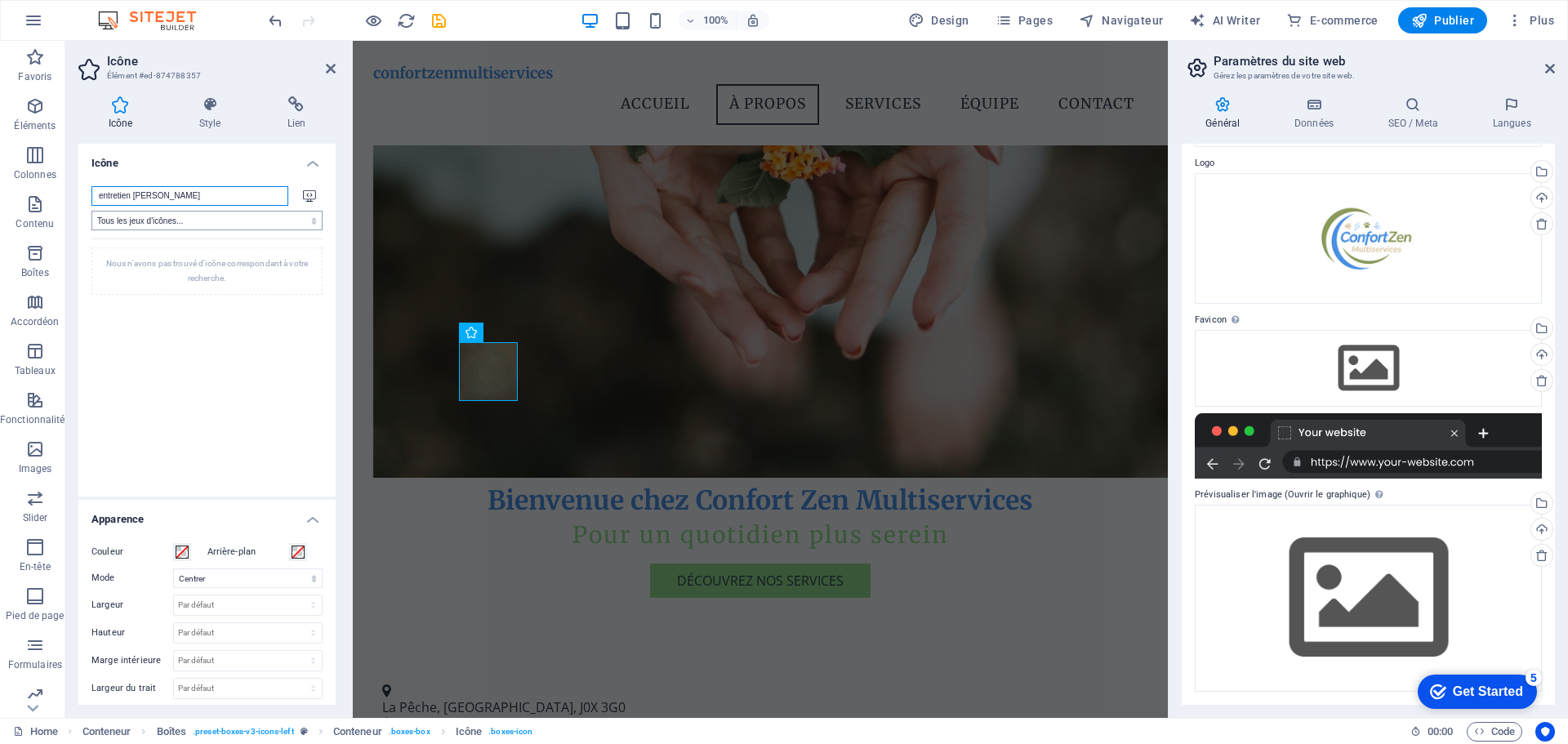
type input "entretien [PERSON_NAME]"
click at [253, 221] on select "Tous les jeux d'icônes... IcoFont Ionicons FontAwesome Brands FontAwesome Duoto…" at bounding box center [208, 221] width 231 height 19
click at [332, 71] on icon at bounding box center [330, 68] width 10 height 13
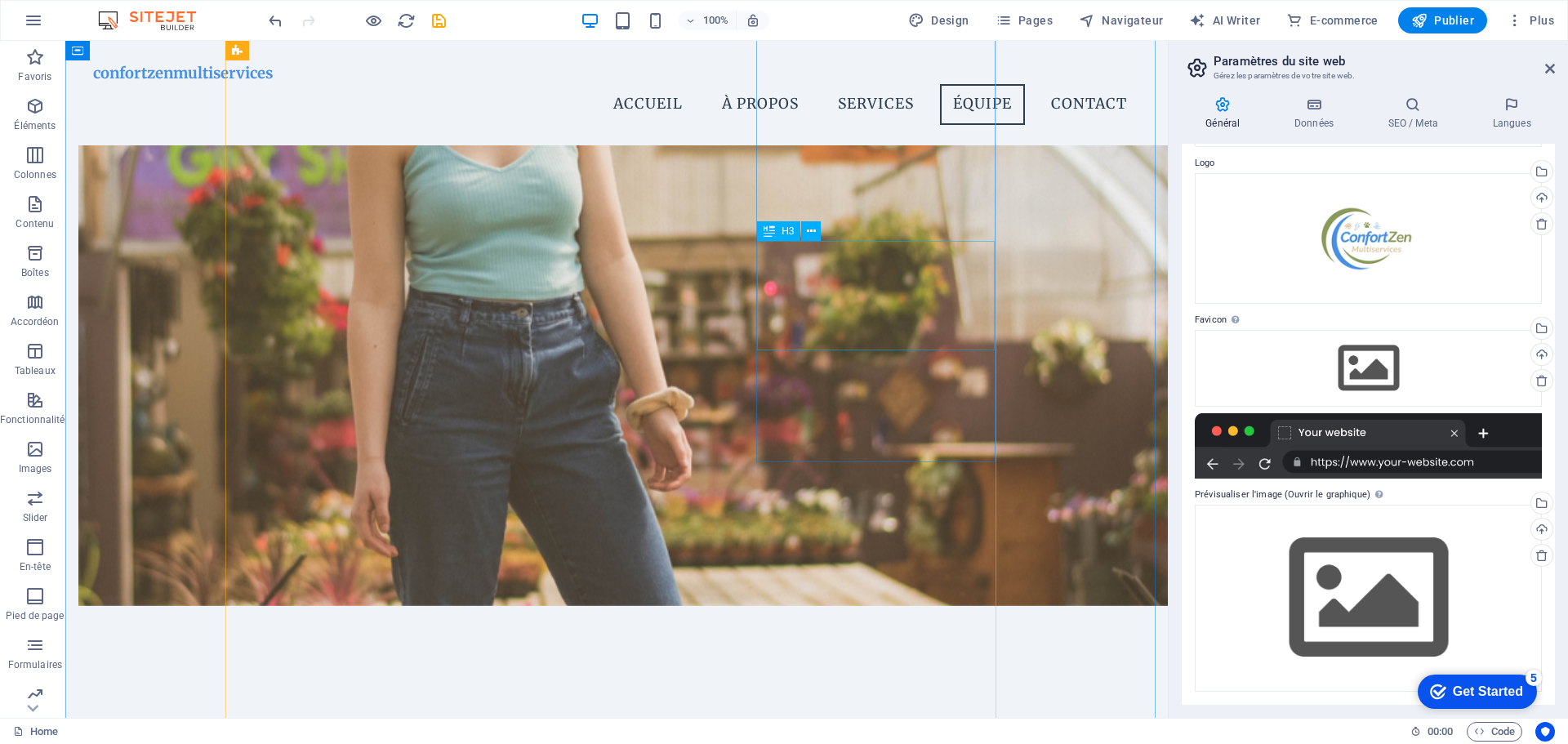
scroll to position [1748, 0]
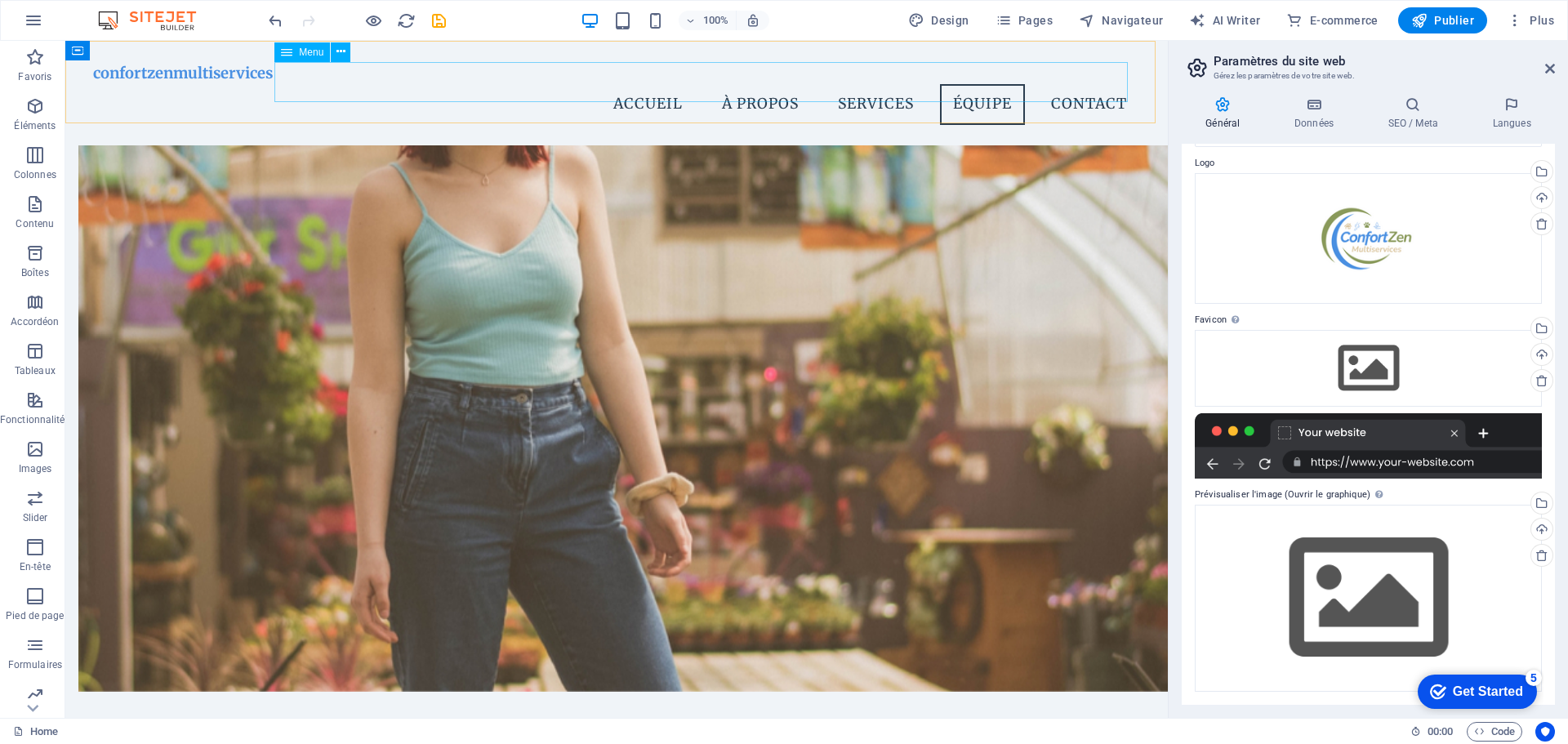
click at [1064, 87] on nav "Accueil À propos Services Équipe Contact" at bounding box center [617, 104] width 1048 height 41
drag, startPoint x: 1551, startPoint y: 67, endPoint x: 1485, endPoint y: 25, distance: 78.2
click at [1551, 67] on icon at bounding box center [1549, 68] width 10 height 13
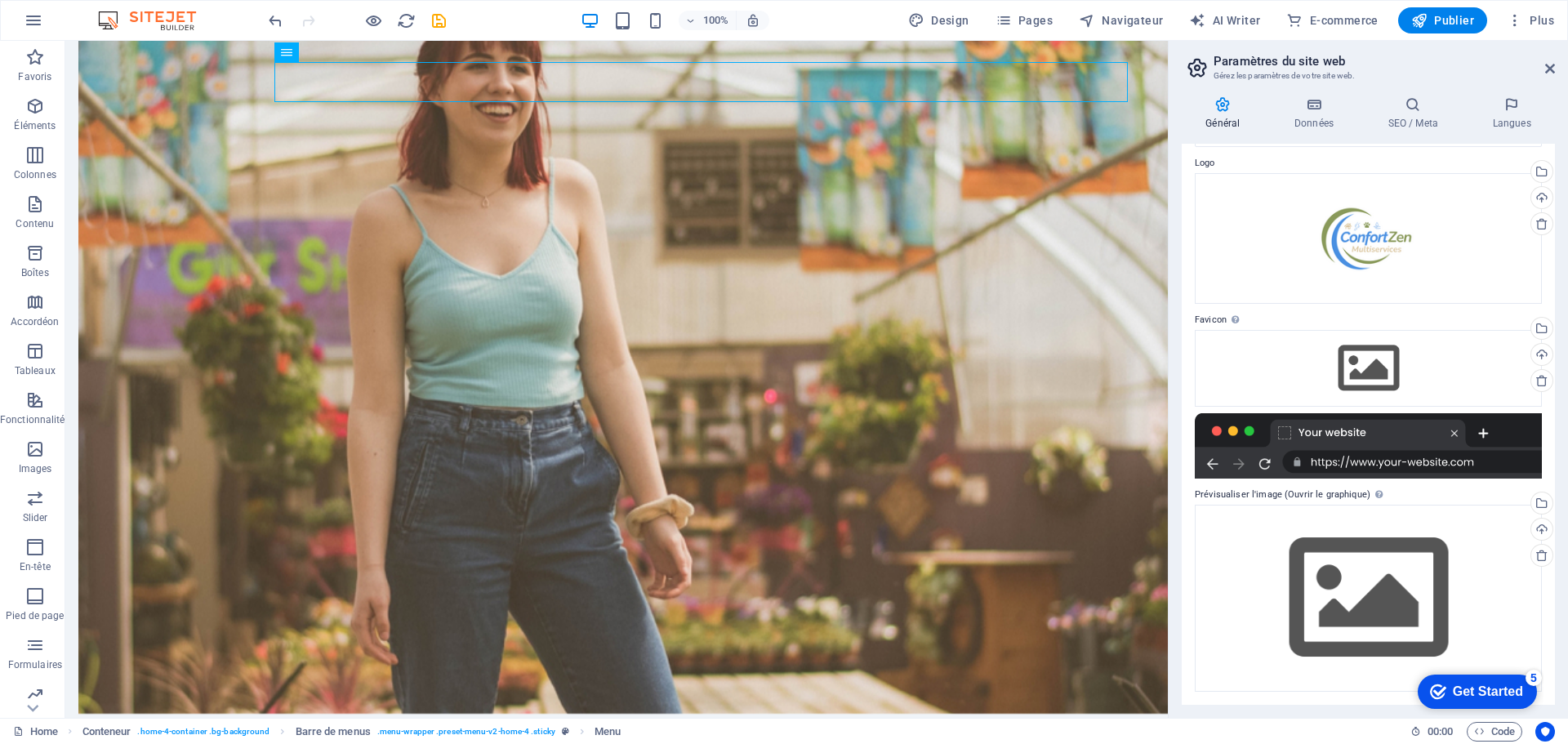
scroll to position [0, 0]
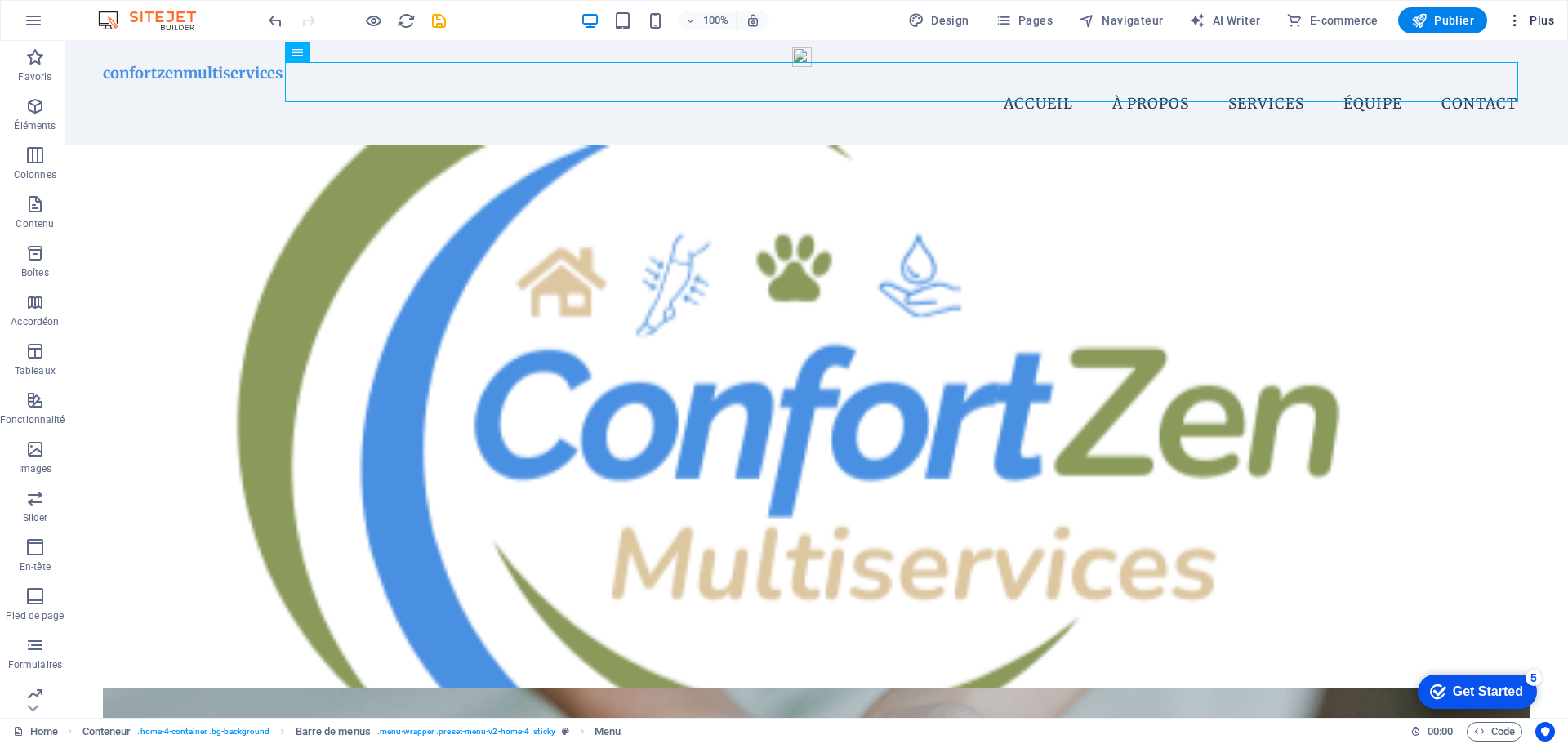
click at [1536, 19] on span "Plus" at bounding box center [1531, 20] width 48 height 16
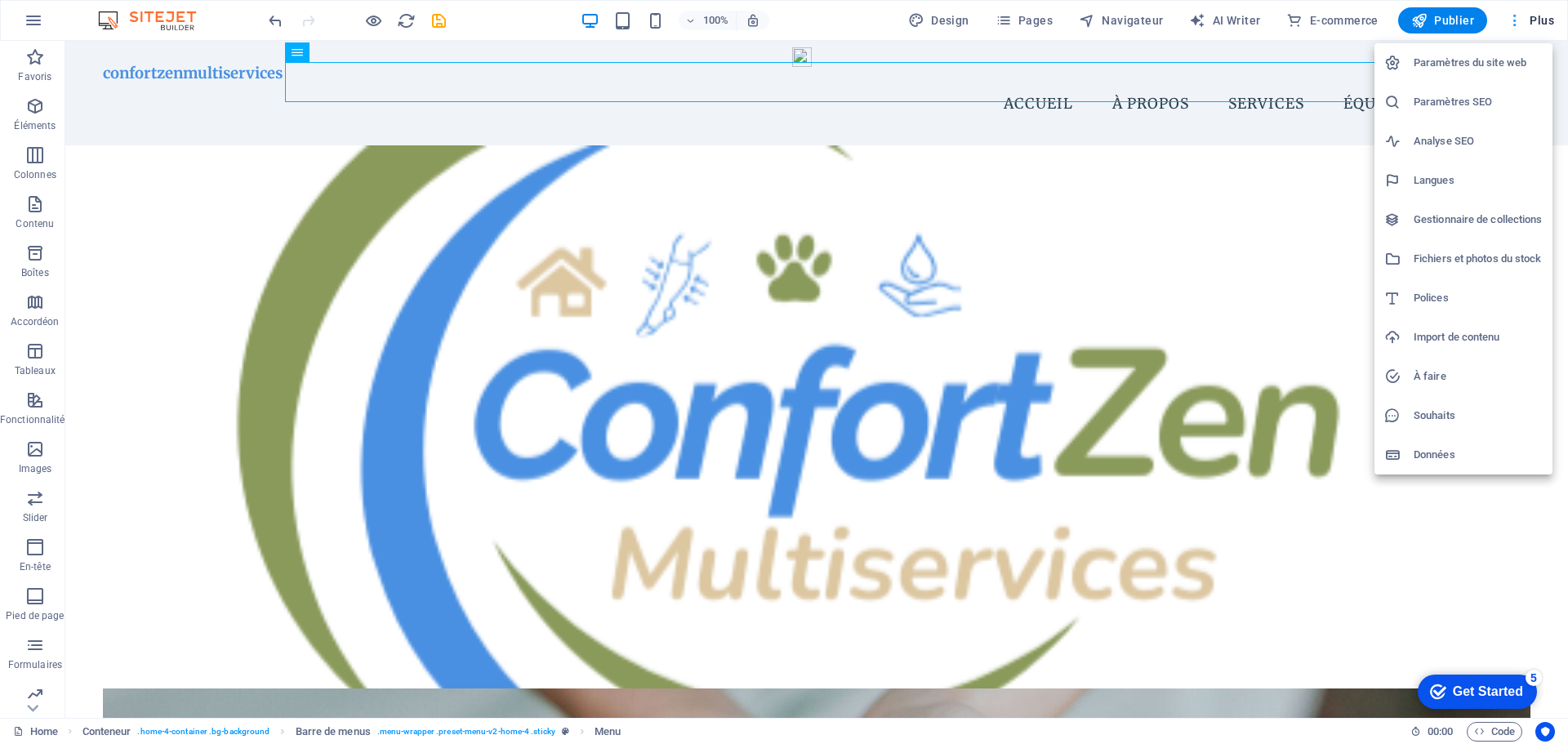
click at [1536, 19] on div at bounding box center [784, 372] width 1568 height 744
